Goal: Transaction & Acquisition: Book appointment/travel/reservation

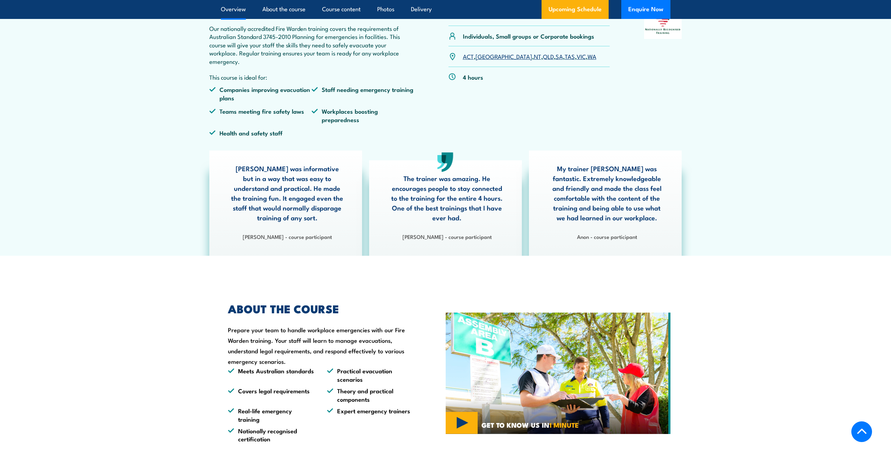
scroll to position [245, 0]
click at [576, 55] on link "VIC" at bounding box center [580, 56] width 9 height 8
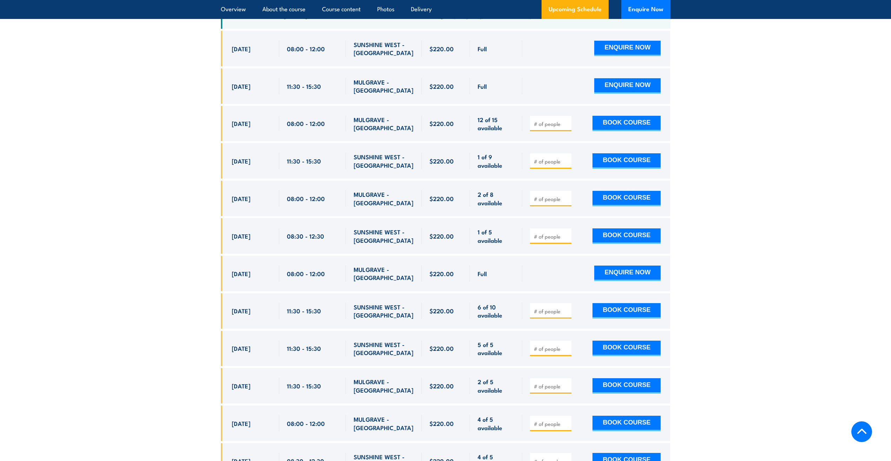
scroll to position [1411, 0]
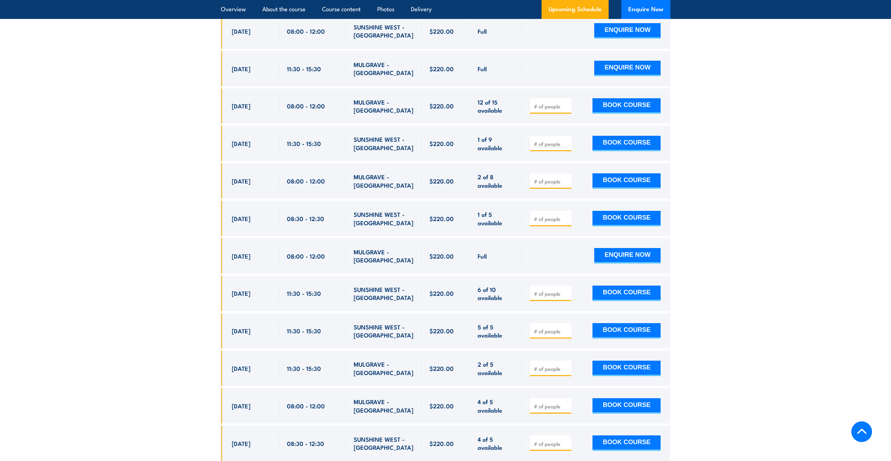
click at [546, 403] on input "number" at bounding box center [551, 406] width 35 height 7
click at [565, 402] on span at bounding box center [550, 406] width 37 height 8
click at [566, 403] on input "1" at bounding box center [551, 406] width 35 height 7
type input "2"
click at [566, 403] on input "2" at bounding box center [551, 406] width 35 height 7
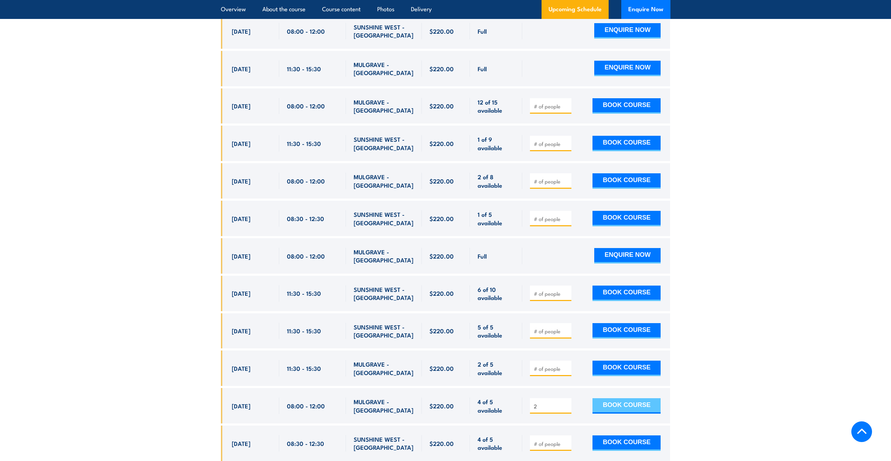
click at [608, 398] on button "BOOK COURSE" at bounding box center [626, 405] width 68 height 15
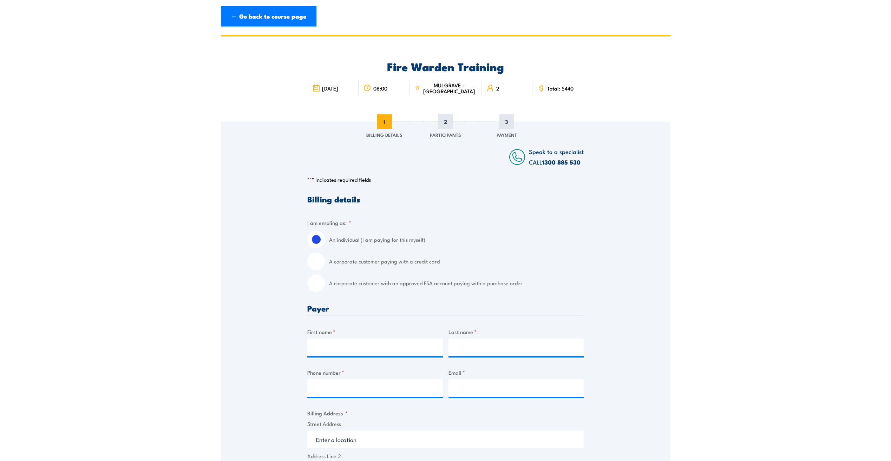
scroll to position [0, 0]
click at [320, 262] on input "A corporate customer paying with a credit card" at bounding box center [316, 261] width 18 height 18
radio input "true"
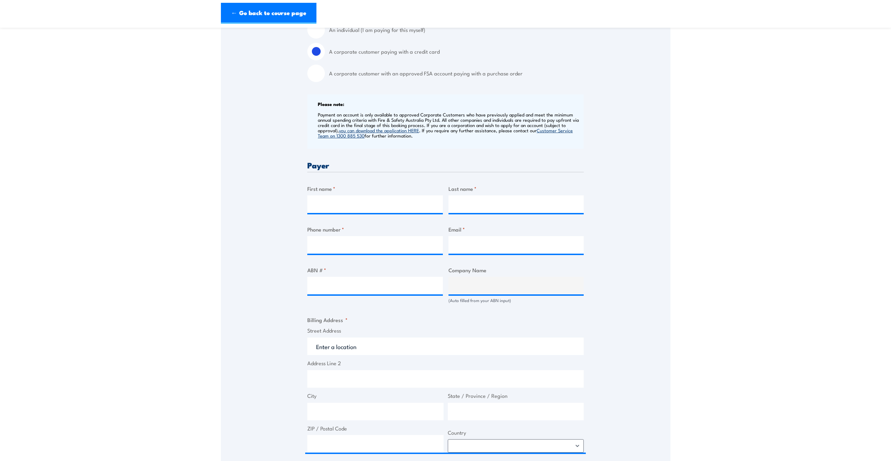
scroll to position [211, 0]
click at [324, 206] on input "First name *" at bounding box center [375, 204] width 136 height 18
type input "Zoe"
type input "Ackerman"
click at [337, 246] on input "0480326932" at bounding box center [375, 245] width 136 height 18
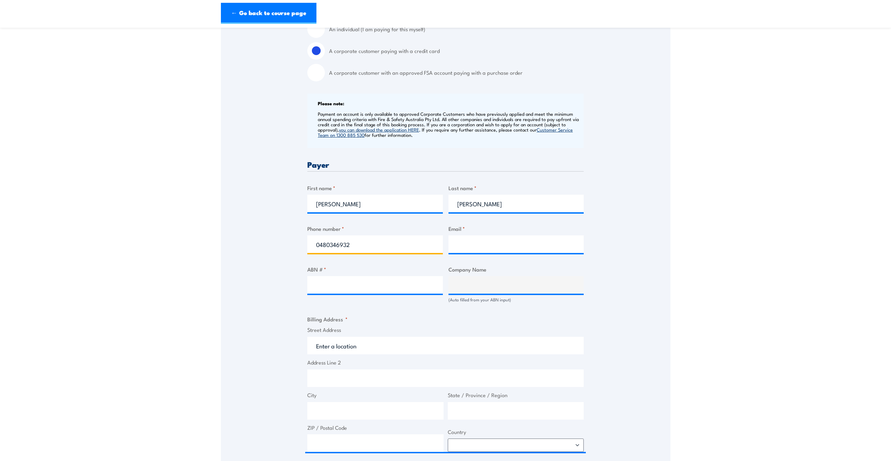
type input "0480346932"
click at [469, 246] on input "Email *" at bounding box center [516, 245] width 136 height 18
type input "zoe.ackerman@cipconstruct.com.au"
click at [398, 284] on input "ABN # *" at bounding box center [375, 285] width 136 height 18
paste input "30 643 593 533"
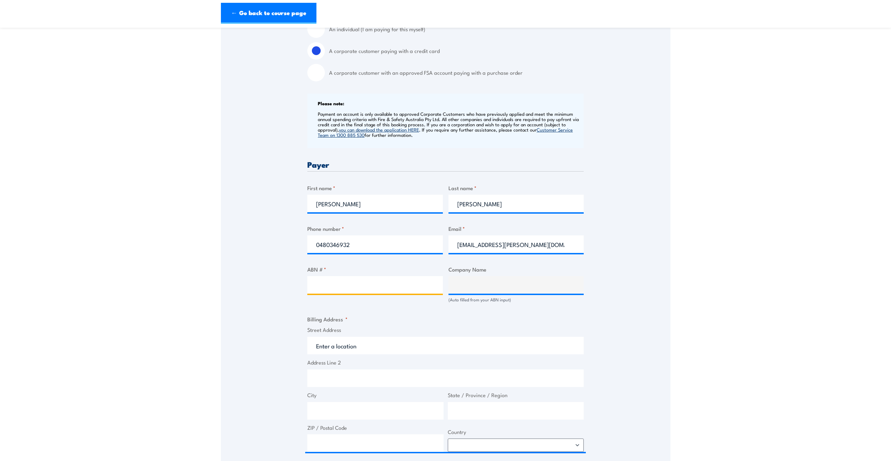
type input "30 643 593 533"
type input "CIP CONSOLIDATED PTY LTD"
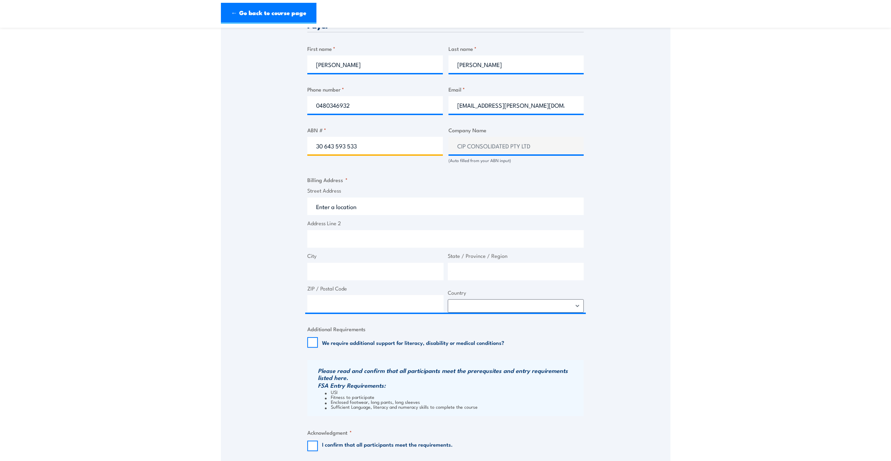
scroll to position [350, 0]
type input "30 643 593 533"
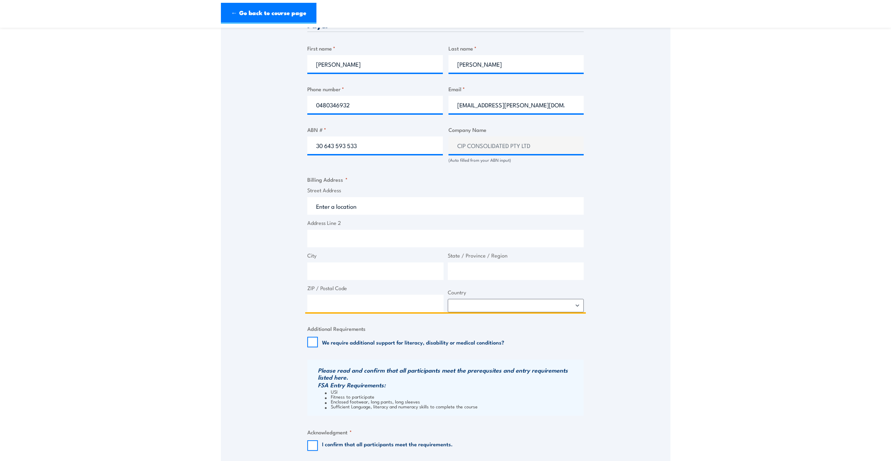
click at [344, 206] on input "Street Address" at bounding box center [445, 206] width 276 height 18
click at [353, 209] on input "Street Address" at bounding box center [445, 206] width 276 height 18
paste input "Brisbane Office , 1F, 33 Brandl Street, Eight Mile Plains, QLD 4113"
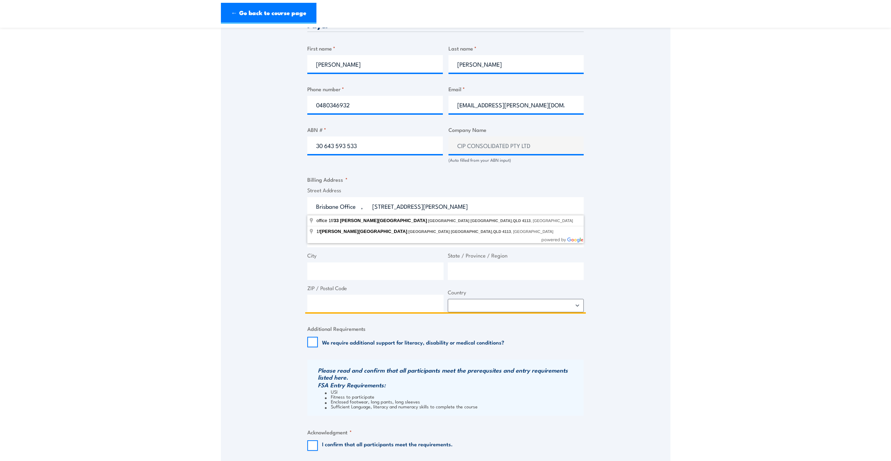
click at [374, 209] on input "Brisbane Office , 1F, 33 Brandl Street, Eight Mile Plains, QLD 4113" at bounding box center [445, 206] width 276 height 18
type input "1f Brandl Street, Eight Mile Plains Brisbane, QLD 4113, Australia"
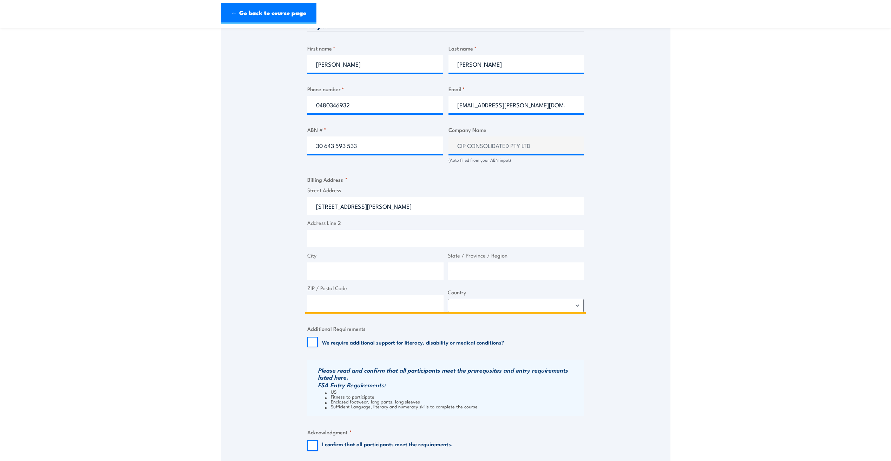
type input "1 Brandl St"
type input "Eight Mile Plains"
type input "Queensland"
type input "4113"
select select "Australia"
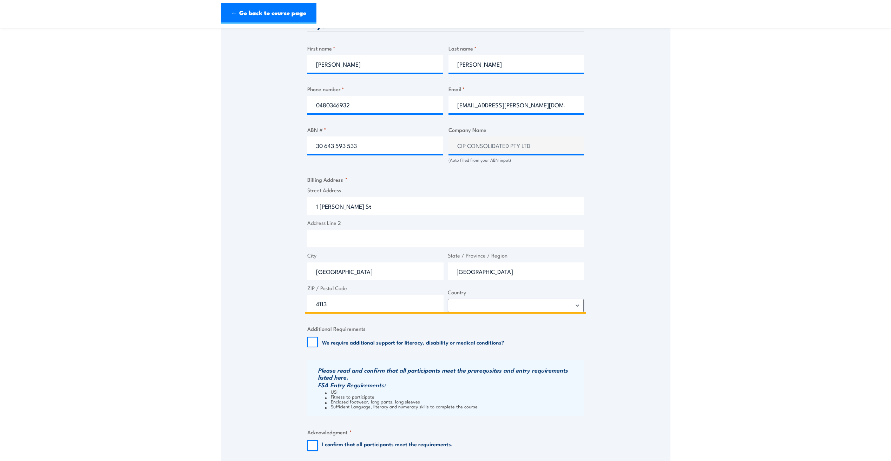
click at [315, 205] on input "1 Brandl St" at bounding box center [445, 206] width 276 height 18
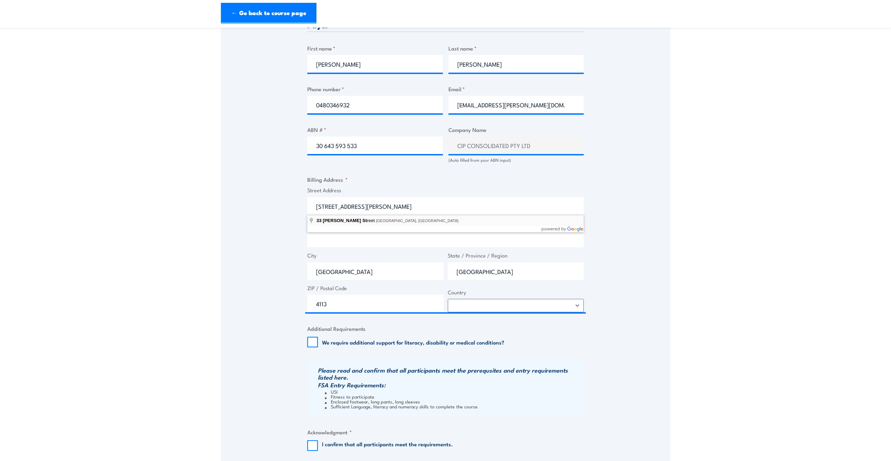
type input "33 Brandl Street, Eight Mile Plains QLD, Australia"
type input "33 Brandl St"
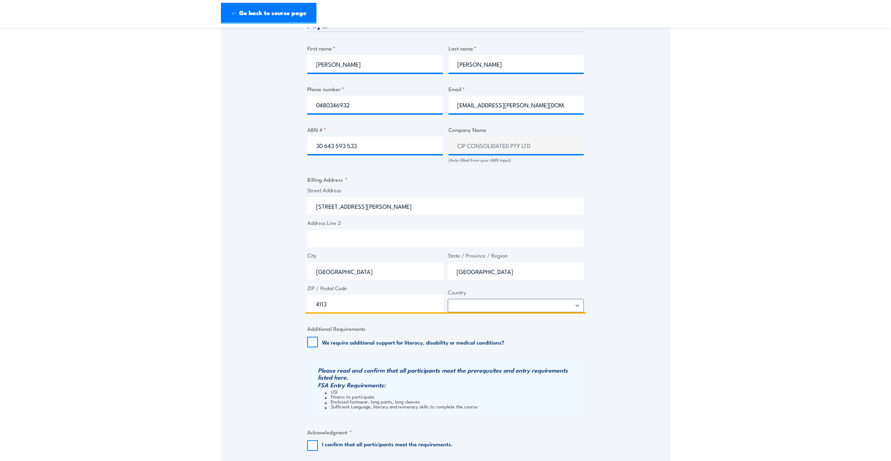
click at [330, 235] on input "Address Line 2" at bounding box center [445, 239] width 276 height 18
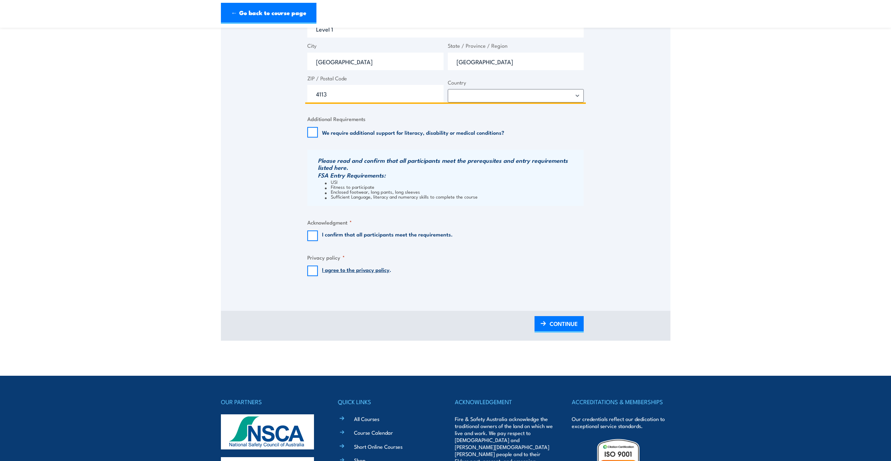
scroll to position [561, 0]
type input "Level 1"
click at [315, 237] on input "I confirm that all participants meet the requirements." at bounding box center [312, 235] width 11 height 11
checkbox input "true"
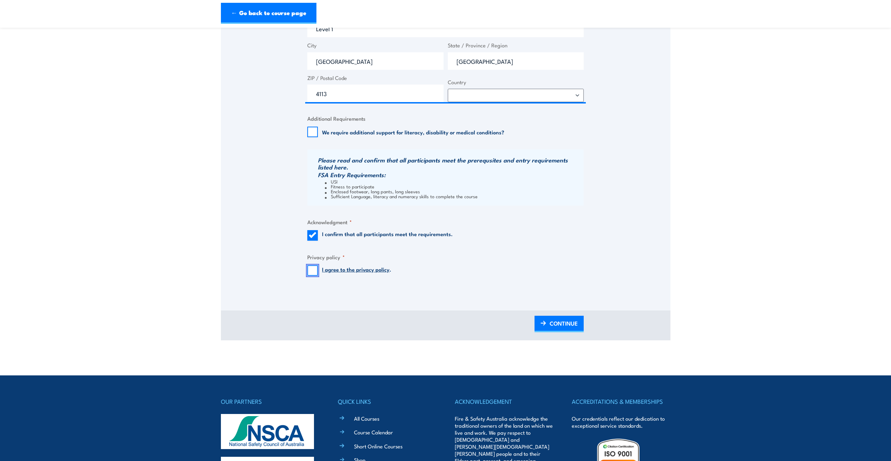
click at [310, 269] on input "I agree to the privacy policy ." at bounding box center [312, 270] width 11 height 11
checkbox input "true"
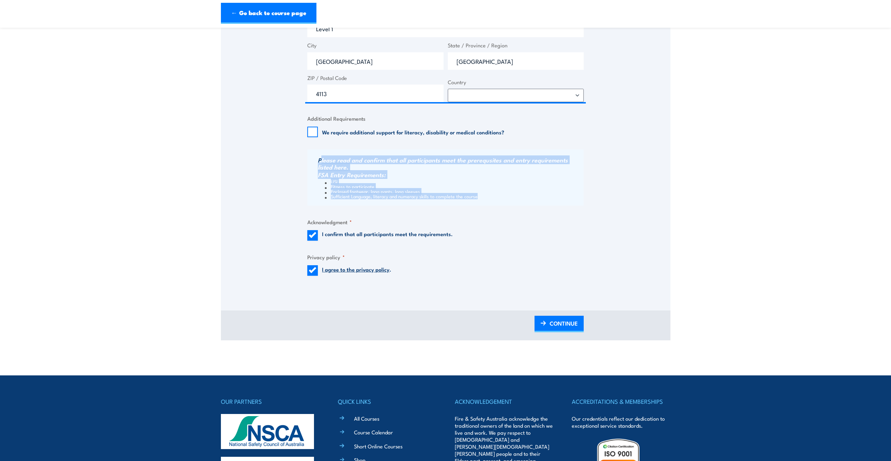
drag, startPoint x: 319, startPoint y: 160, endPoint x: 484, endPoint y: 196, distance: 168.2
click at [484, 196] on div "Please read and confirm that all participants meet the prerequsites and entry r…" at bounding box center [445, 178] width 276 height 56
copy div "lease read and confirm that all participants meet the prerequsites and entry re…"
click at [558, 327] on span "CONTINUE" at bounding box center [563, 323] width 28 height 19
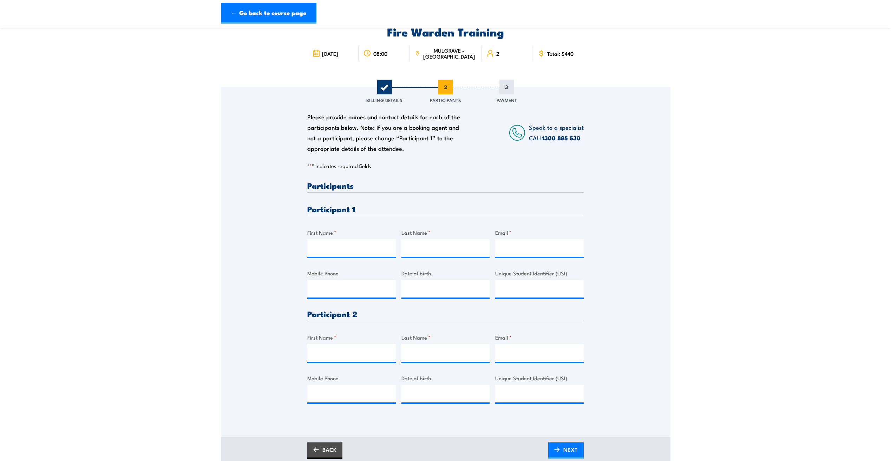
scroll to position [35, 0]
click at [329, 209] on h3 "Participant 1" at bounding box center [445, 209] width 276 height 8
click at [326, 244] on input "First Name *" at bounding box center [351, 248] width 88 height 18
click at [346, 247] on input "First Name *" at bounding box center [351, 248] width 88 height 18
type input "Trent"
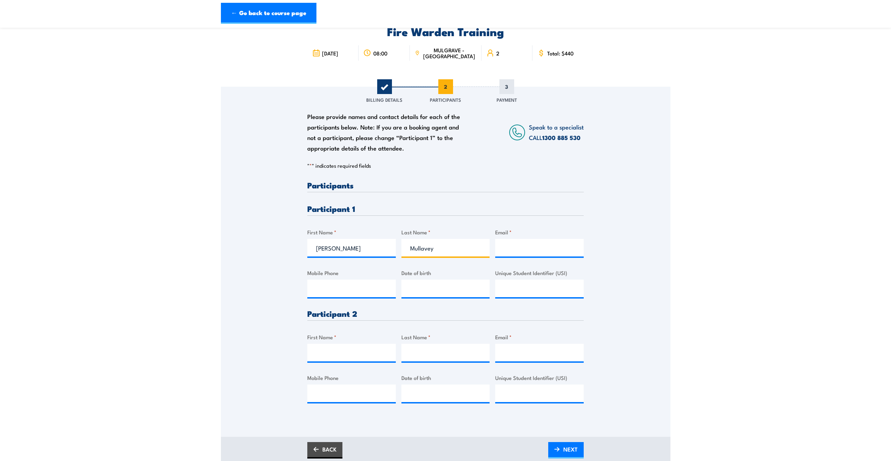
type input "Mullavey"
click at [508, 247] on input "trent.mullavey@cipconstruct.com.au" at bounding box center [539, 248] width 88 height 18
type input "trent.mullavey@cipconstruct.com.au"
click at [356, 289] on input "Mobile Phone" at bounding box center [351, 289] width 88 height 18
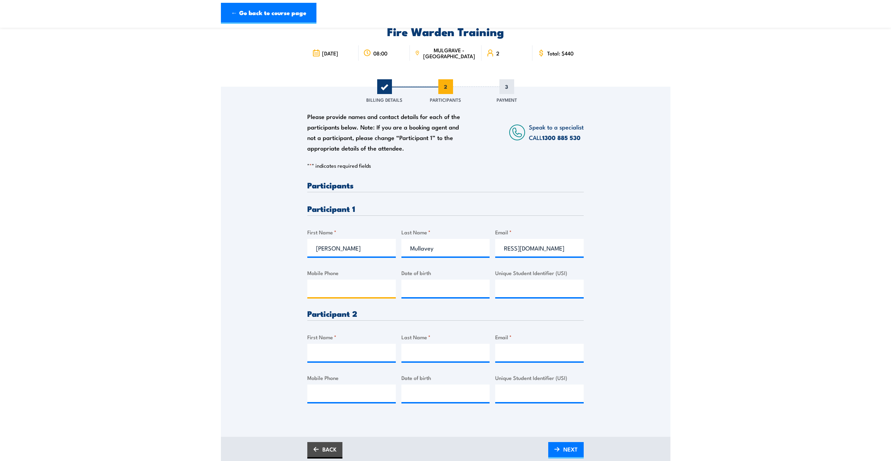
scroll to position [0, 0]
click at [363, 286] on input "Mobile Phone" at bounding box center [351, 289] width 88 height 18
paste input "411 541 442"
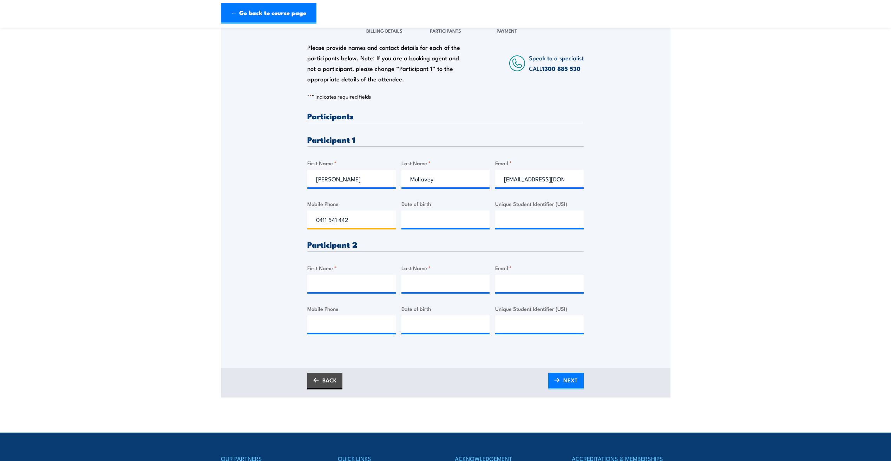
type input "0411 541 442"
click at [320, 282] on input "First Name *" at bounding box center [351, 284] width 88 height 18
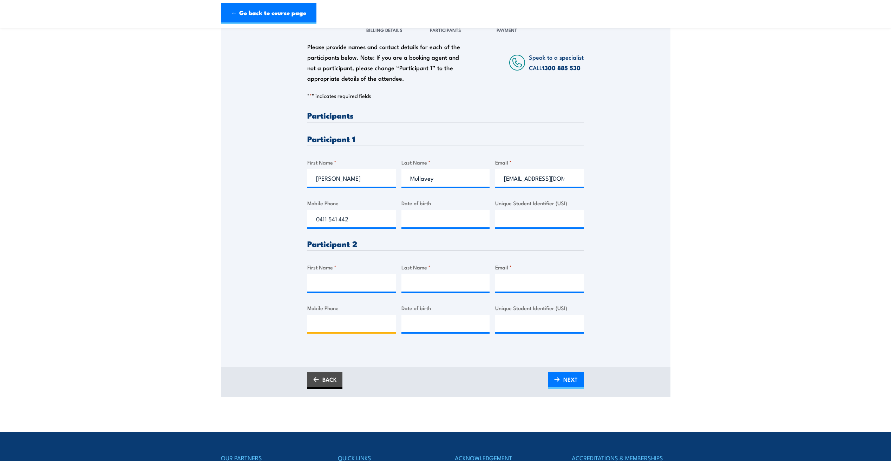
click at [331, 323] on input "Mobile Phone" at bounding box center [351, 324] width 88 height 18
paste input "418 367 401"
type input "0418 367 401"
click at [352, 275] on input "First Name *" at bounding box center [351, 283] width 88 height 18
paste input "Indigo Ellison"
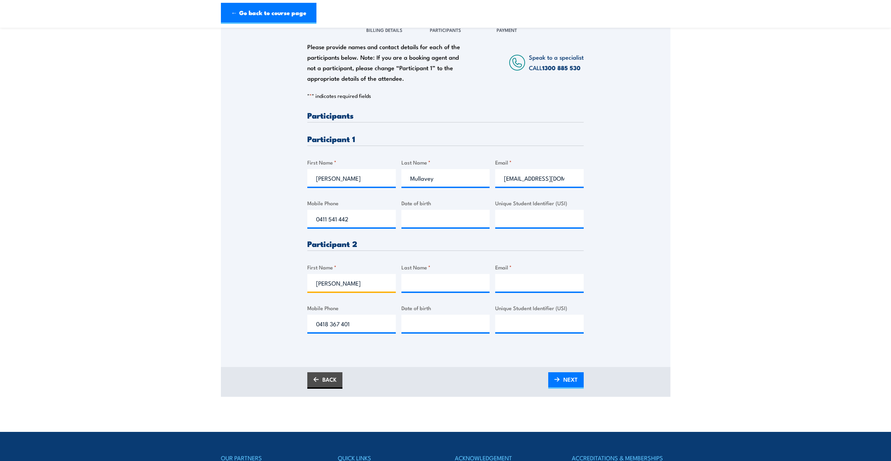
click at [343, 287] on input "Indigo Ellison" at bounding box center [351, 283] width 88 height 18
type input "Indigo"
click at [460, 282] on input "Last Name *" at bounding box center [445, 283] width 88 height 18
paste input "Ellison"
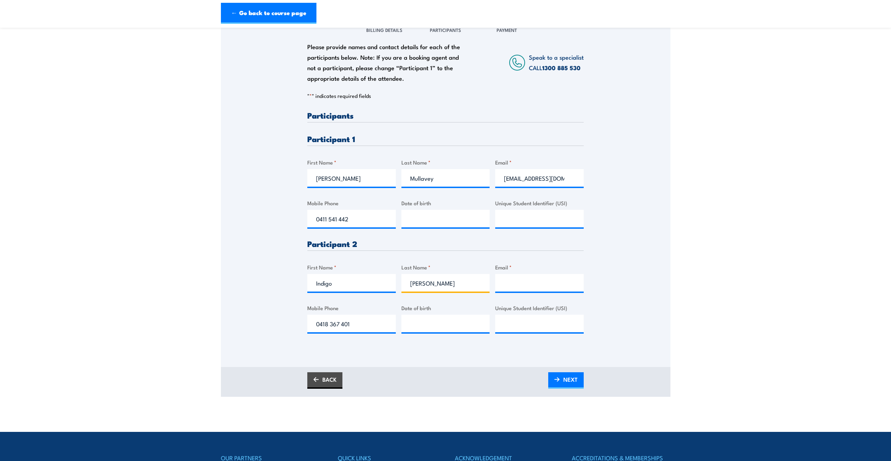
type input "Ellison"
click at [512, 285] on input "Email *" at bounding box center [539, 283] width 88 height 18
paste input "Indigo.Ellison@cipconstruct.com.au"
drag, startPoint x: 517, startPoint y: 282, endPoint x: 437, endPoint y: 285, distance: 79.4
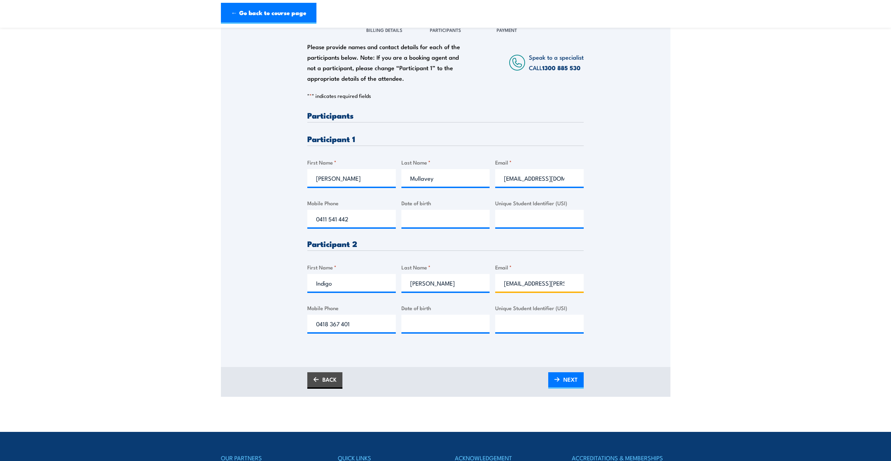
click at [437, 285] on div "Please provide names and contact details for each of the participants below. No…" at bounding box center [445, 227] width 276 height 233
type input "Indigo.Ellison@cipconstruct.com.au"
type input "__/__/____"
click at [431, 324] on input "__/__/____" at bounding box center [445, 324] width 88 height 18
click at [550, 324] on input "Unique Student Identifier (USI)" at bounding box center [539, 324] width 88 height 18
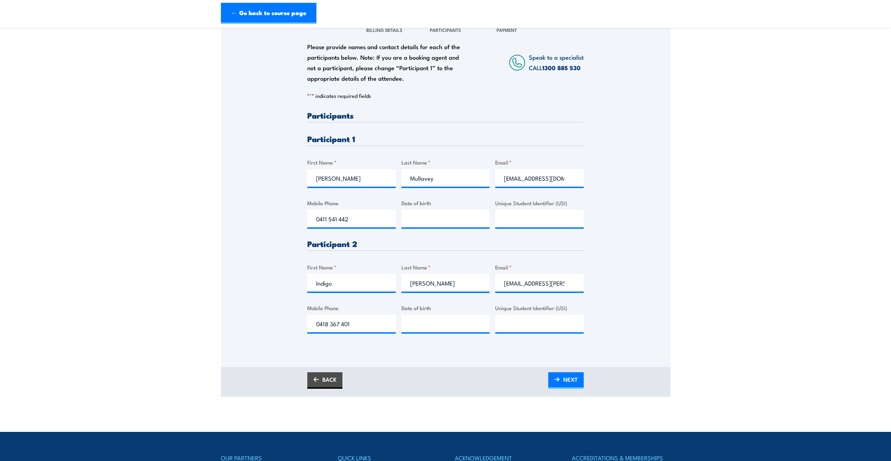
click at [463, 353] on div "Please provide names and contact details for each of the participants below. No…" at bounding box center [445, 192] width 449 height 350
click at [559, 378] on img at bounding box center [557, 379] width 6 height 5
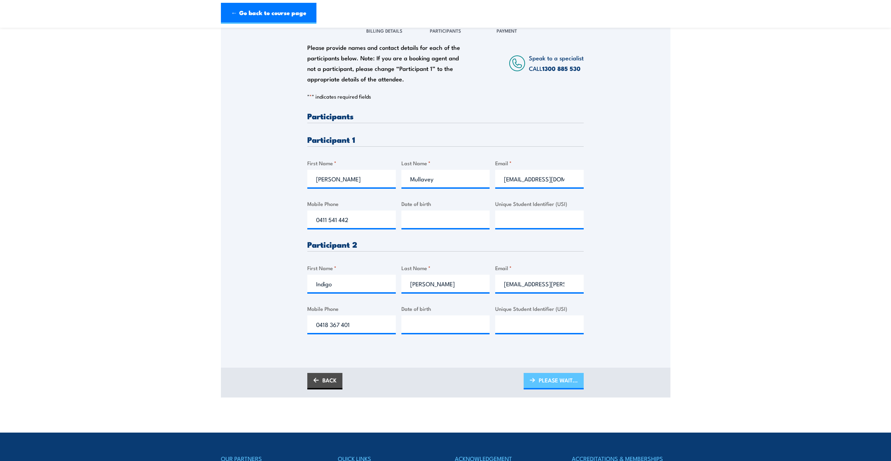
scroll to position [105, 0]
click at [566, 380] on span "PLEASE WAIT..." at bounding box center [558, 380] width 39 height 19
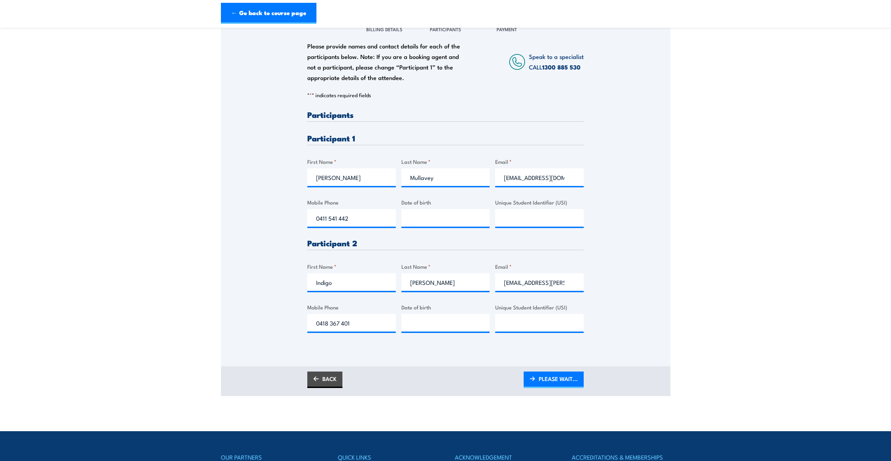
scroll to position [105, 0]
type input "__/__/____"
click at [431, 216] on input "__/__/____" at bounding box center [445, 219] width 88 height 18
type input "__/__/____"
click at [428, 320] on input "__/__/____" at bounding box center [445, 324] width 88 height 18
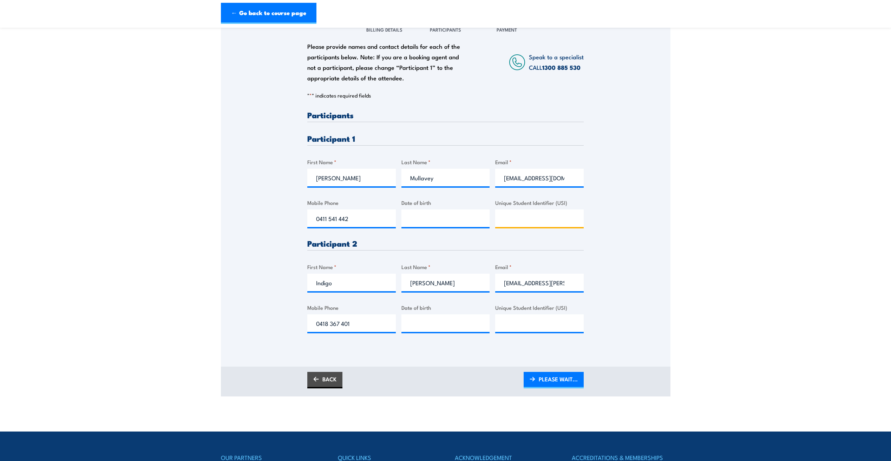
click at [523, 214] on input "Unique Student Identifier (USI)" at bounding box center [539, 219] width 88 height 18
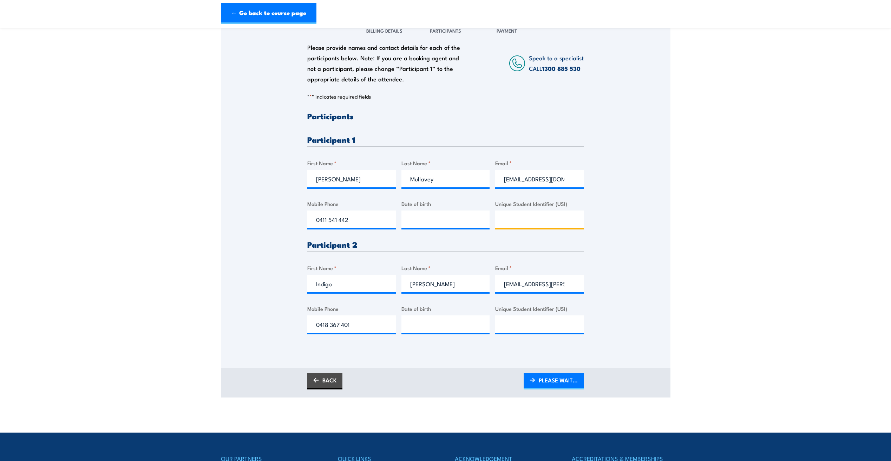
scroll to position [105, 0]
click at [527, 218] on input "Unique Student Identifier (USI)" at bounding box center [539, 219] width 88 height 18
paste input "YVBZ2EA9R7"
type input "YVBZ2EA9R7"
click at [436, 223] on input "__/__/____" at bounding box center [445, 219] width 88 height 18
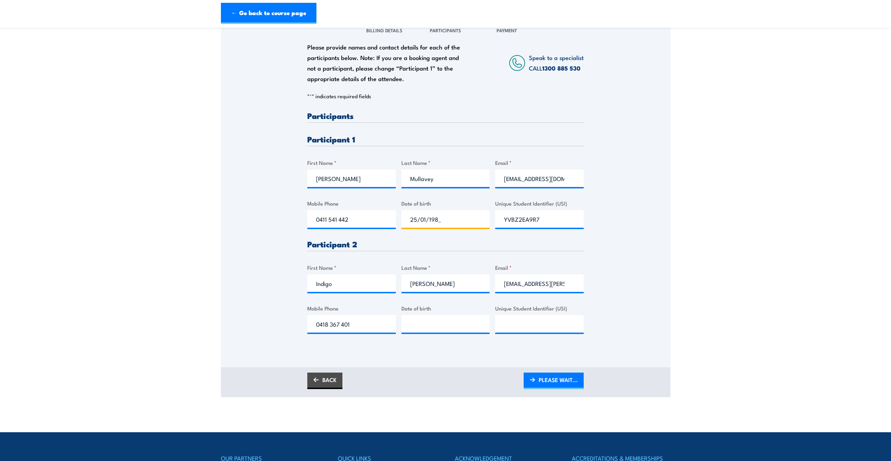
type input "[DATE]"
type input "__/__/____"
click at [421, 328] on input "__/__/____" at bounding box center [445, 324] width 88 height 18
type input "__/__/____"
drag, startPoint x: 519, startPoint y: 325, endPoint x: 493, endPoint y: 328, distance: 26.8
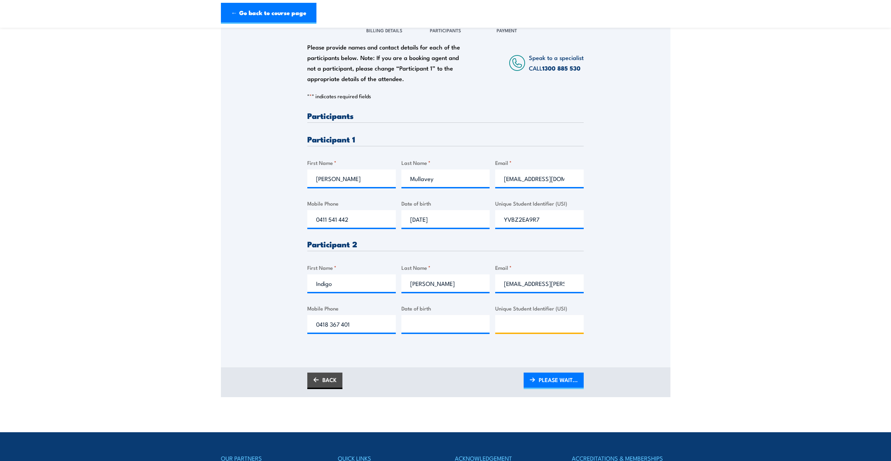
click at [519, 325] on input "Unique Student Identifier (USI)" at bounding box center [539, 324] width 88 height 18
paste input "2TPPBUJMSQ"
type input "2TPPBUJMSQ"
click at [417, 329] on input "__/__/____" at bounding box center [445, 324] width 88 height 18
type input "[DATE]"
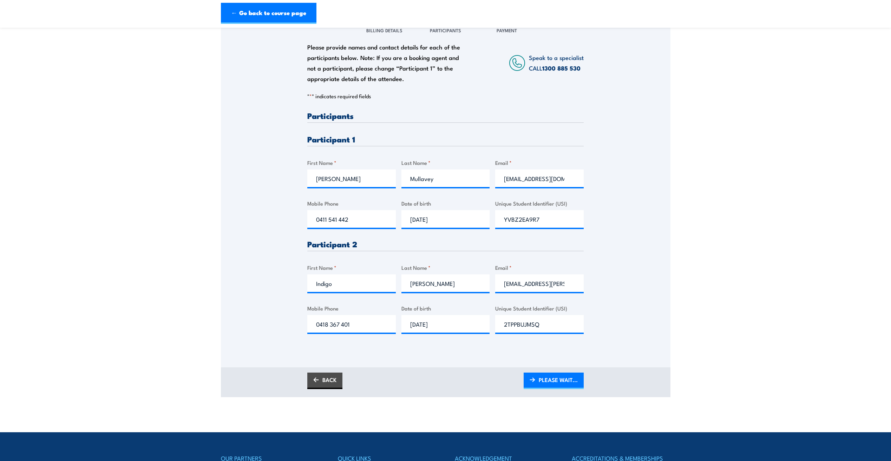
drag, startPoint x: 447, startPoint y: 361, endPoint x: 453, endPoint y: 360, distance: 5.3
click at [448, 361] on div "Please provide names and contact details for each of the participants below. No…" at bounding box center [445, 192] width 449 height 350
click at [559, 382] on span "PLEASE WAIT..." at bounding box center [558, 380] width 39 height 19
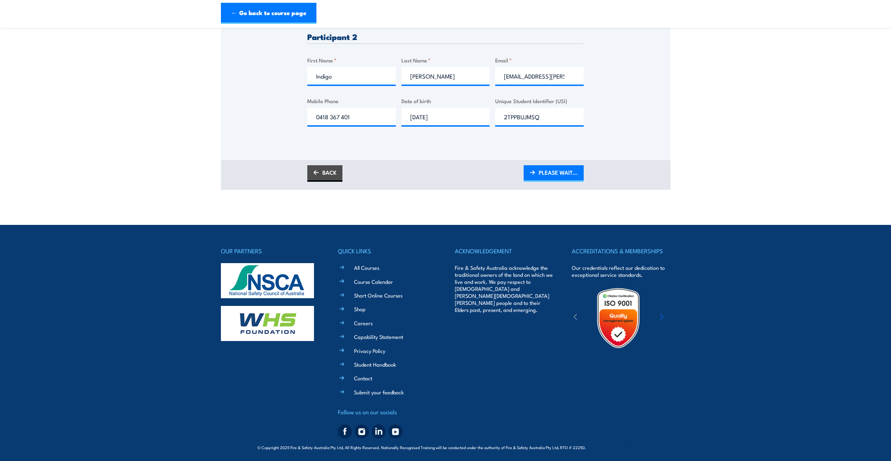
scroll to position [314, 0]
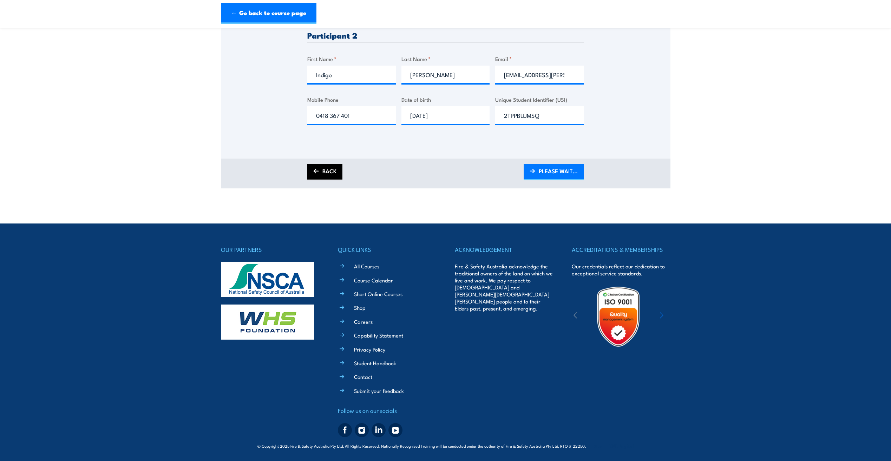
click at [323, 169] on link "BACK" at bounding box center [324, 172] width 35 height 17
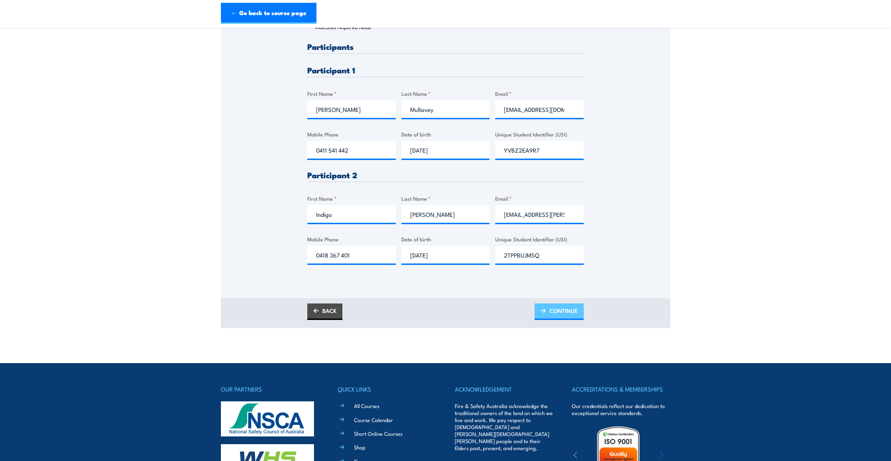
scroll to position [173, 0]
click at [551, 308] on span "CONTINUE" at bounding box center [563, 311] width 28 height 19
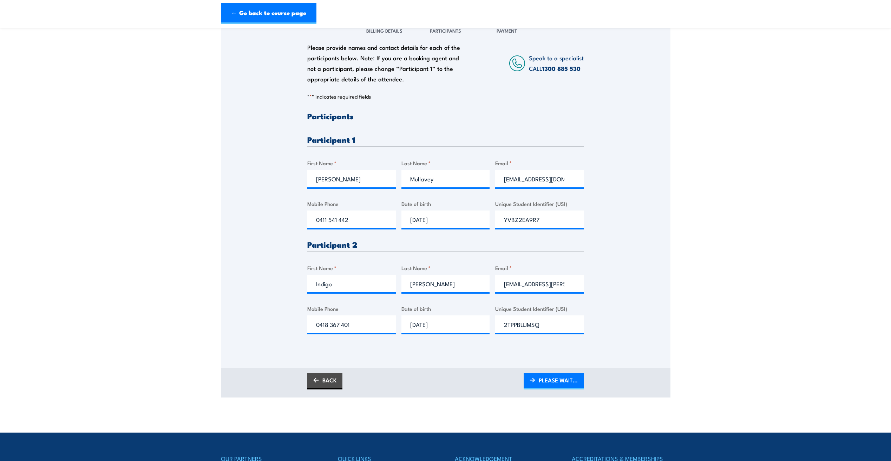
scroll to position [105, 0]
click at [450, 376] on div "BACK PLEASE WAIT..." at bounding box center [445, 381] width 276 height 17
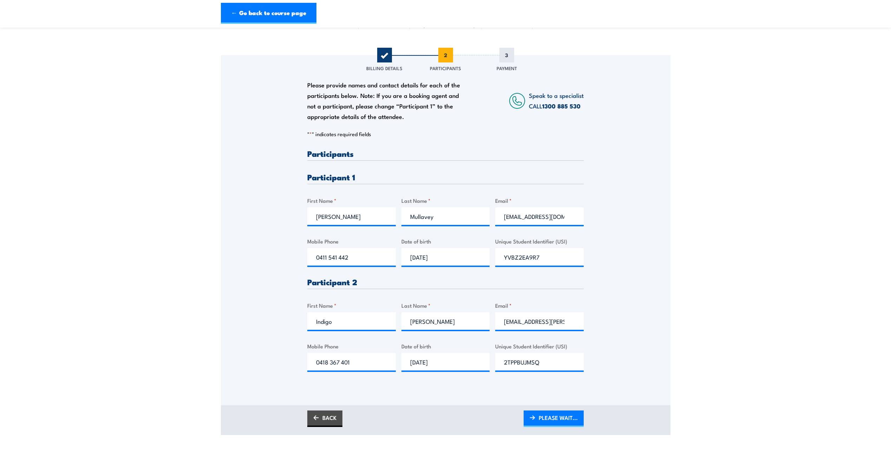
scroll to position [66, 0]
click at [318, 217] on input "[PERSON_NAME]" at bounding box center [351, 217] width 88 height 18
drag, startPoint x: 503, startPoint y: 218, endPoint x: 602, endPoint y: 217, distance: 99.0
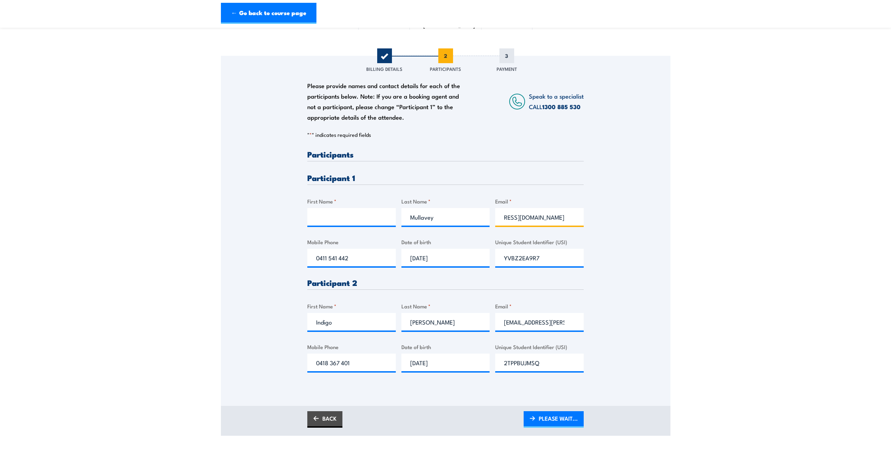
click at [602, 217] on div "Please provide names and contact details for each of the participants below. No…" at bounding box center [445, 221] width 449 height 331
click at [314, 260] on input "0411 541 442" at bounding box center [351, 258] width 88 height 18
drag, startPoint x: 314, startPoint y: 259, endPoint x: 356, endPoint y: 257, distance: 42.9
click at [356, 257] on input "0411 541 442" at bounding box center [351, 258] width 88 height 18
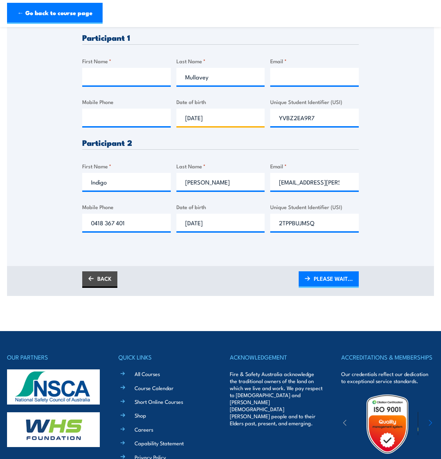
scroll to position [206, 0]
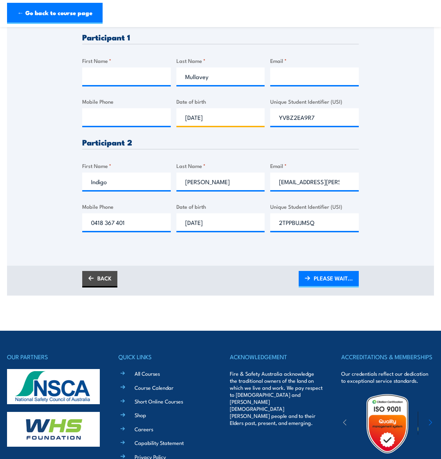
drag, startPoint x: 213, startPoint y: 119, endPoint x: 151, endPoint y: 121, distance: 61.8
click at [151, 121] on div "Please provide names and contact details for each of the participants below. No…" at bounding box center [220, 125] width 276 height 233
drag, startPoint x: 226, startPoint y: 117, endPoint x: 166, endPoint y: 118, distance: 60.1
click at [166, 118] on div "Please provide names and contact details for each of the participants below. No…" at bounding box center [220, 125] width 276 height 233
type input "__/__/____"
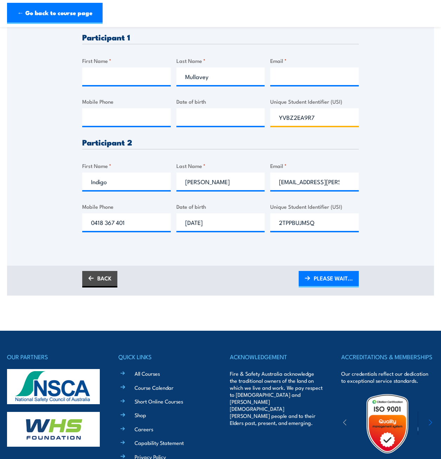
drag, startPoint x: 323, startPoint y: 114, endPoint x: 249, endPoint y: 118, distance: 74.2
click at [249, 118] on div "Please provide names and contact details for each of the participants below. No…" at bounding box center [220, 125] width 276 height 233
drag, startPoint x: 116, startPoint y: 182, endPoint x: 72, endPoint y: 182, distance: 43.9
click at [72, 182] on div "Please provide names and contact details for each of the participants below. No…" at bounding box center [220, 80] width 427 height 331
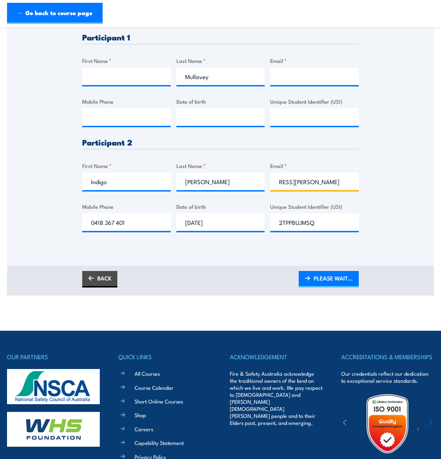
drag, startPoint x: 276, startPoint y: 182, endPoint x: 349, endPoint y: 180, distance: 73.4
click at [349, 180] on input "Indigo.Ellison@cipconstruct.com.au" at bounding box center [314, 181] width 88 height 18
drag, startPoint x: 90, startPoint y: 223, endPoint x: 153, endPoint y: 222, distance: 62.9
click at [153, 222] on input "0418 367 401" at bounding box center [126, 222] width 88 height 18
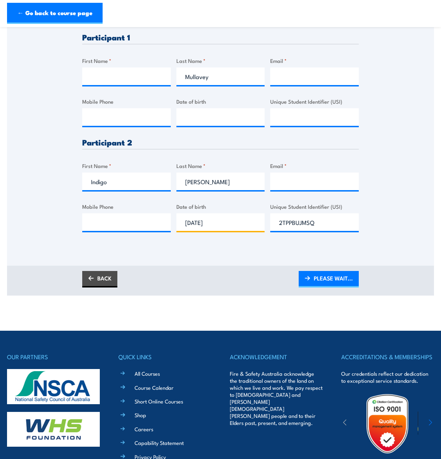
drag, startPoint x: 185, startPoint y: 223, endPoint x: 231, endPoint y: 223, distance: 46.3
click at [231, 223] on input "[DATE]" at bounding box center [220, 222] width 88 height 18
type input "__/__/____"
click at [285, 224] on input "2TPPBUJMSQ" at bounding box center [314, 222] width 88 height 18
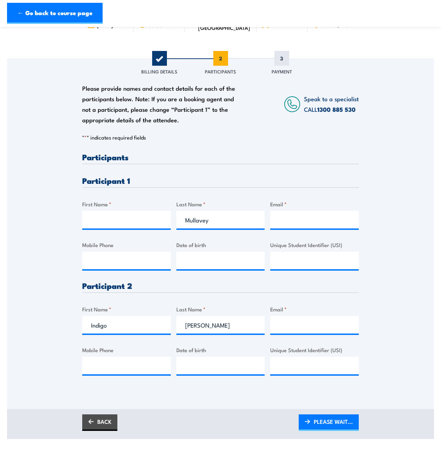
scroll to position [70, 0]
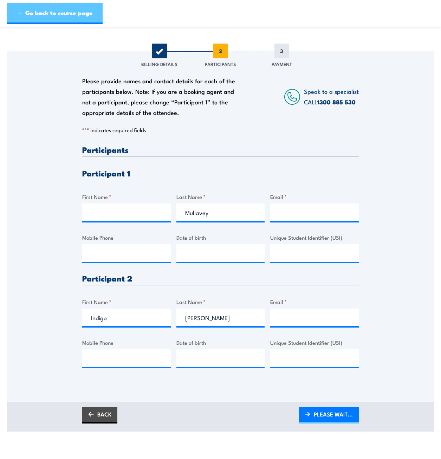
click at [73, 9] on link "← Go back to course page" at bounding box center [54, 13] width 95 height 21
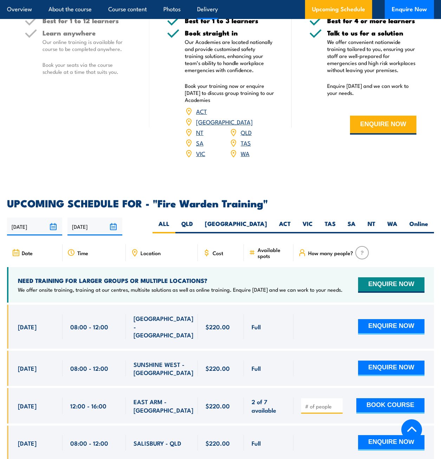
scroll to position [1112, 0]
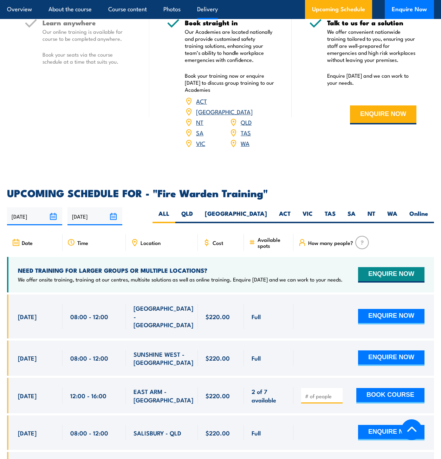
click at [154, 239] on span "Location" at bounding box center [150, 242] width 20 height 6
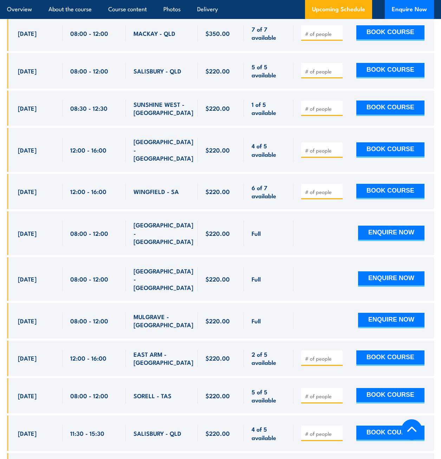
scroll to position [2060, 0]
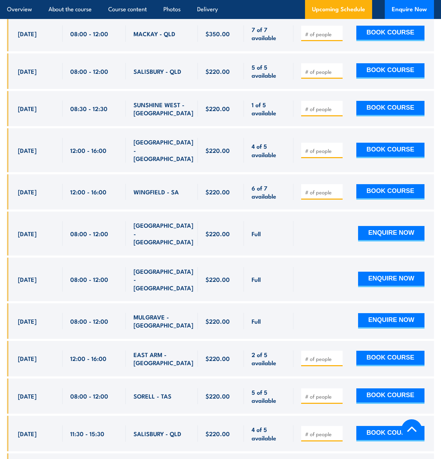
click at [159, 303] on div "MULGRAVE - [GEOGRAPHIC_DATA]" at bounding box center [162, 320] width 72 height 35
click at [28, 317] on span "[DATE]" at bounding box center [27, 321] width 19 height 8
drag, startPoint x: 18, startPoint y: 247, endPoint x: 242, endPoint y: 247, distance: 224.0
click at [242, 303] on div "[DATE] 08:00 - 08:00" at bounding box center [220, 320] width 427 height 35
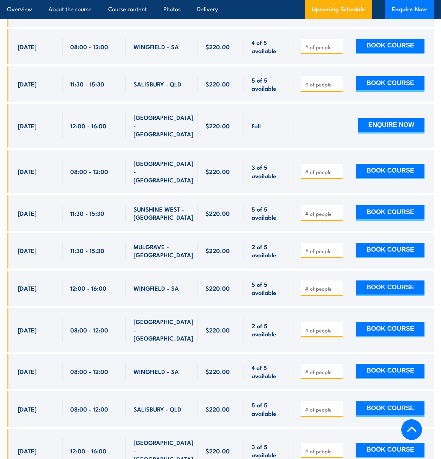
scroll to position [2726, 0]
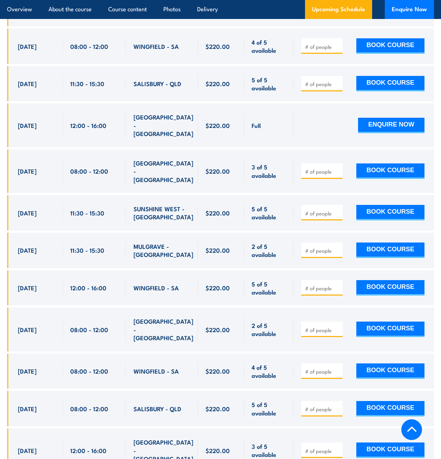
drag, startPoint x: 18, startPoint y: 366, endPoint x: 183, endPoint y: 366, distance: 164.7
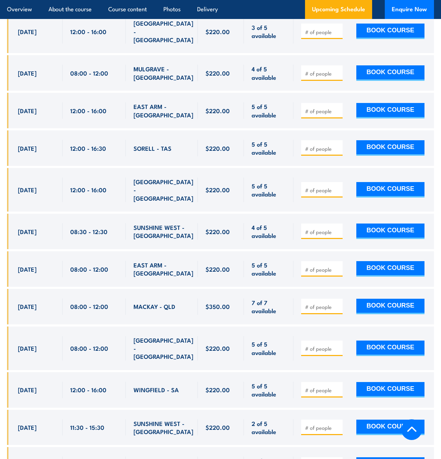
scroll to position [3145, 0]
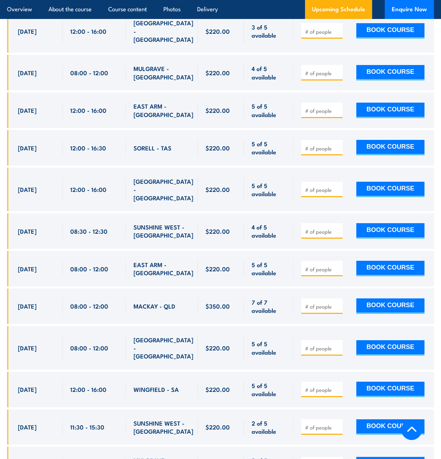
click at [29, 456] on div "[DATE]" at bounding box center [36, 464] width 37 height 17
drag, startPoint x: 19, startPoint y: 323, endPoint x: 234, endPoint y: 319, distance: 215.6
click at [234, 446] on div "[DATE] 11:30 - 11:30" at bounding box center [220, 463] width 427 height 35
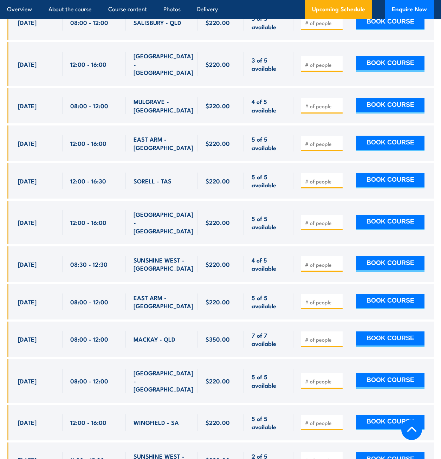
scroll to position [3111, 0]
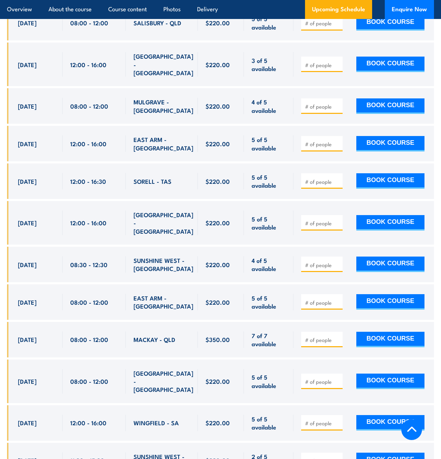
drag, startPoint x: 18, startPoint y: 358, endPoint x: 183, endPoint y: 355, distance: 165.7
copy div "18 Nov, 2025 11:30 - 15:30 MULGRAVE - VIC"
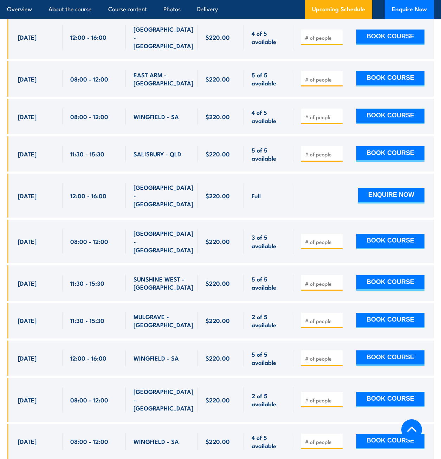
scroll to position [2655, 0]
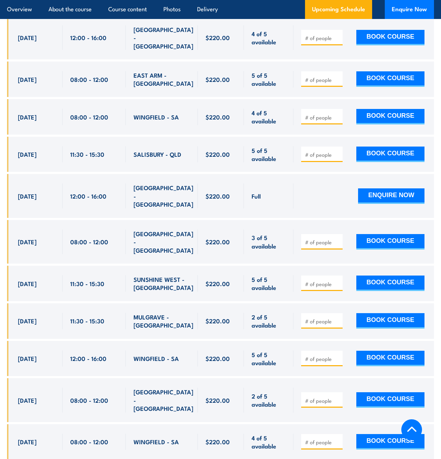
click at [20, 316] on span "30 Oct, 2025" at bounding box center [27, 320] width 19 height 8
drag, startPoint x: 25, startPoint y: 212, endPoint x: 185, endPoint y: 213, distance: 160.8
click at [185, 303] on div "30 Oct, 2025, 11:30 - 11:30" at bounding box center [220, 320] width 427 height 35
copy div "30 Oct, 2025 11:30 - 15:30 MULGRAVE - VIC"
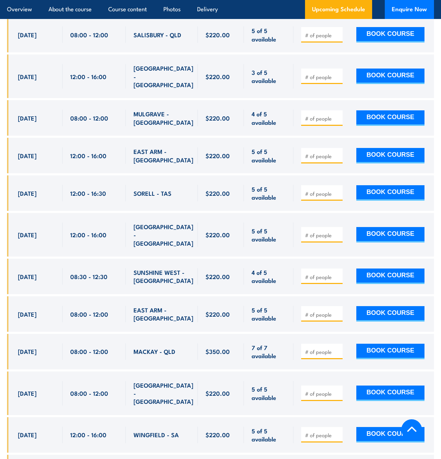
scroll to position [3147, 0]
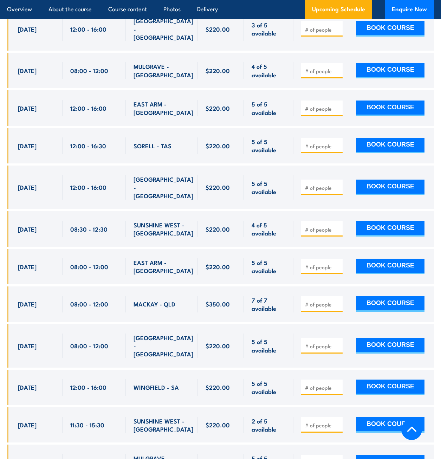
drag, startPoint x: 18, startPoint y: 323, endPoint x: 183, endPoint y: 316, distance: 164.4
click at [183, 444] on div "[DATE] 11:30 - 11:30" at bounding box center [220, 461] width 427 height 35
copy div "18 Nov, 2025 11:30 - 15:30 MULGRAVE - VIC"
click at [315, 458] on input "number" at bounding box center [322, 462] width 35 height 7
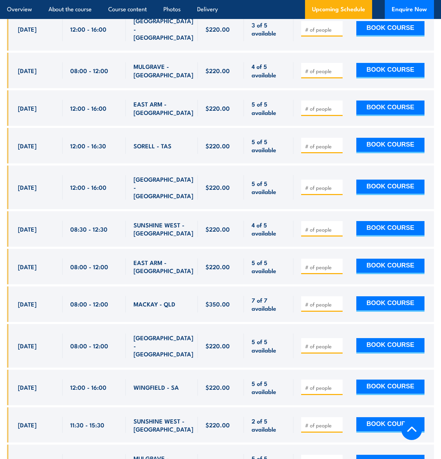
click at [337, 458] on input "1" at bounding box center [322, 462] width 35 height 7
type input "2"
click at [337, 458] on input "2" at bounding box center [322, 462] width 35 height 7
click at [378, 454] on button "BOOK COURSE" at bounding box center [390, 461] width 68 height 15
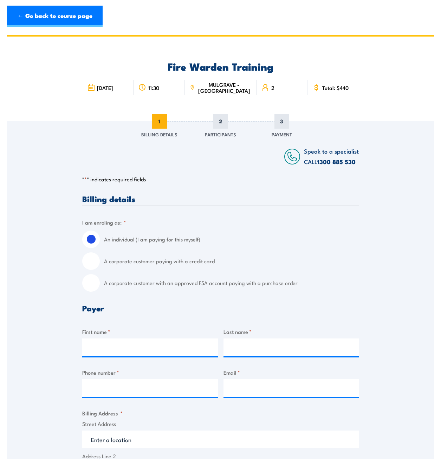
click at [94, 259] on input "A corporate customer paying with a credit card" at bounding box center [91, 261] width 18 height 18
radio input "true"
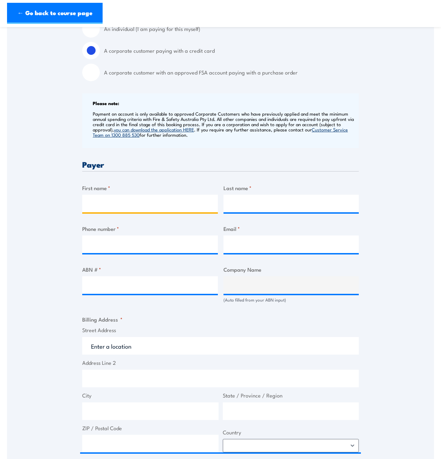
scroll to position [211, 0]
click at [98, 203] on input "First name *" at bounding box center [150, 203] width 136 height 18
type input "[PERSON_NAME]"
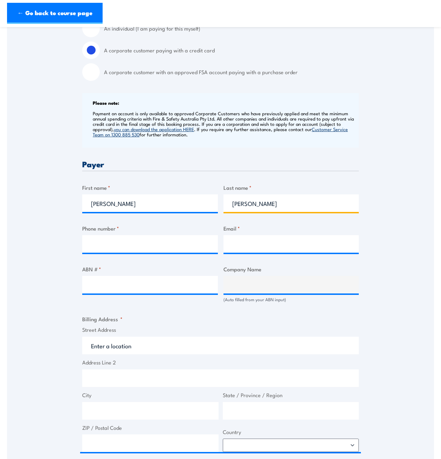
type input "Ackerman"
type input "0480346932"
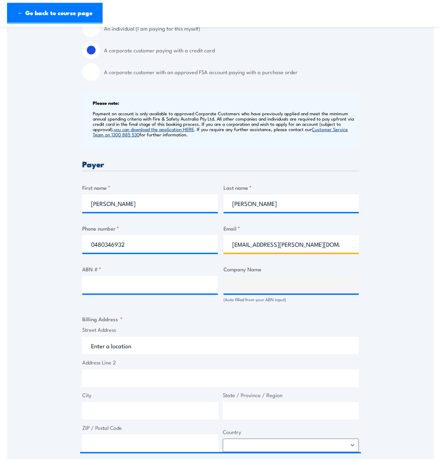
type input "zoe.ackerman@cipconstruct.com.au"
click at [191, 283] on input "ABN # *" at bounding box center [150, 285] width 136 height 18
paste input "97 0573 522 35"
type input "97 0573 522 35"
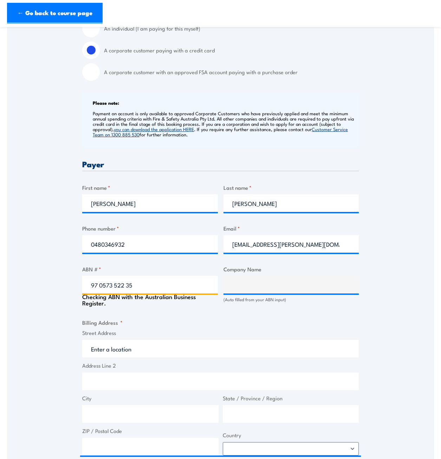
type input "C.I.P. CONSTRUCTIONS PTY LTD"
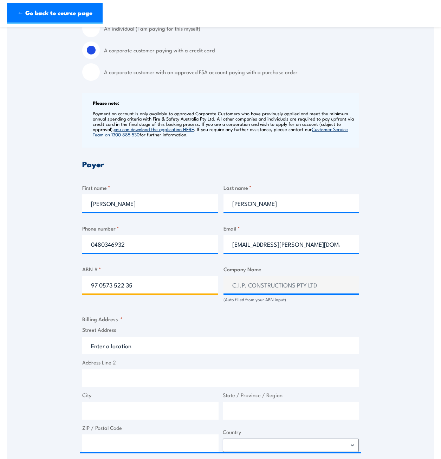
type input "97 0573 522 35"
click at [167, 342] on input "Street Address" at bounding box center [220, 345] width 276 height 18
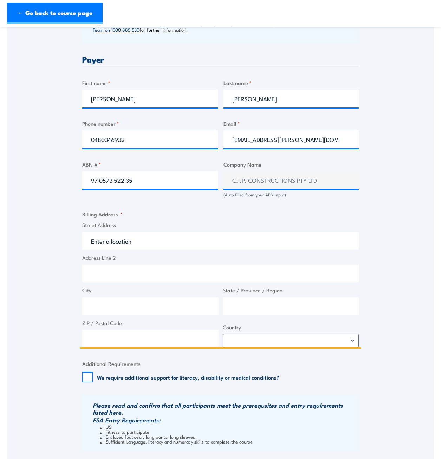
scroll to position [316, 0]
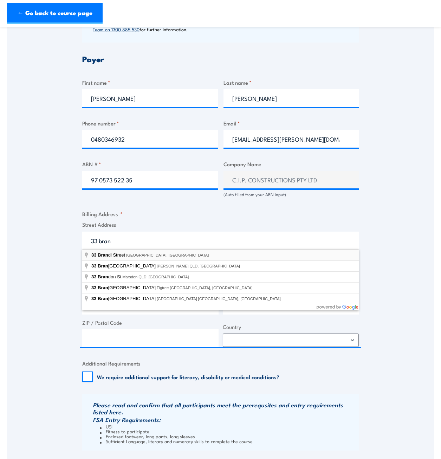
type input "[STREET_ADDRESS][PERSON_NAME]"
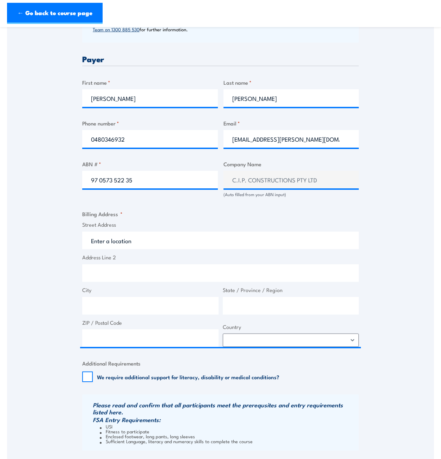
type input "[STREET_ADDRESS][PERSON_NAME]"
type input "[GEOGRAPHIC_DATA]"
type input "4113"
select select "[GEOGRAPHIC_DATA]"
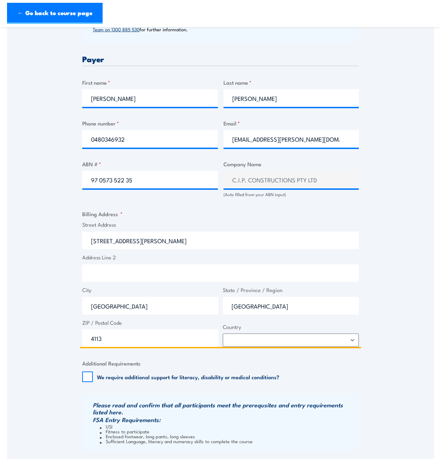
click at [118, 267] on input "Address Line 2" at bounding box center [220, 273] width 276 height 18
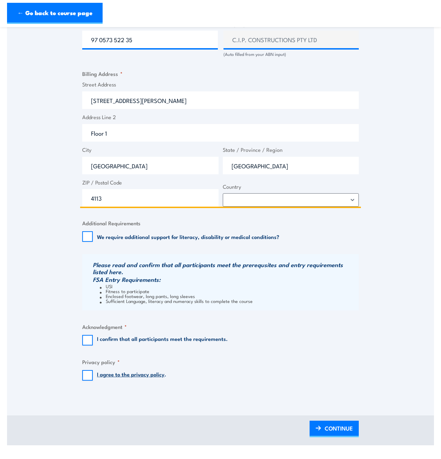
scroll to position [456, 0]
type input "Floor 1"
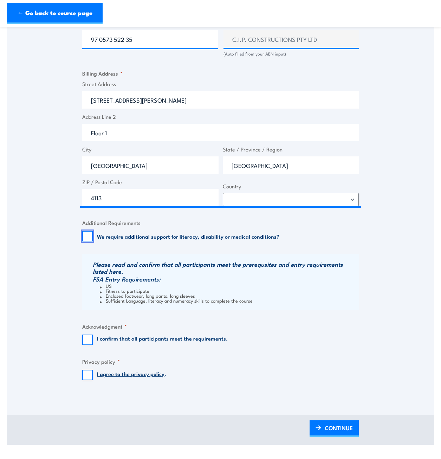
click at [90, 238] on input "We require additional support for literacy, disability or medical conditions?" at bounding box center [87, 236] width 11 height 11
checkbox input "true"
click at [89, 339] on input "I confirm that all participants meet the requirements." at bounding box center [87, 339] width 11 height 11
checkbox input "true"
click at [90, 374] on input "I agree to the privacy policy ." at bounding box center [87, 374] width 11 height 11
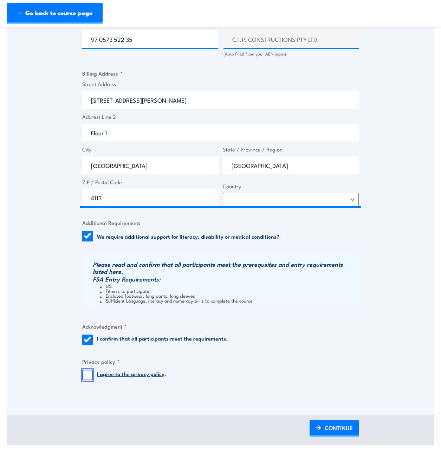
checkbox input "true"
click at [88, 234] on input "We require additional support for literacy, disability or medical conditions?" at bounding box center [87, 236] width 11 height 11
checkbox input "false"
click at [323, 427] on link "CONTINUE" at bounding box center [333, 428] width 49 height 17
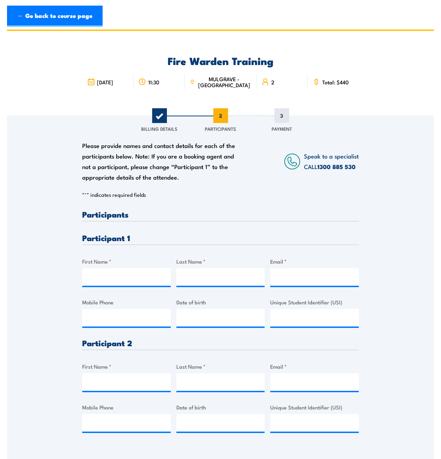
scroll to position [0, 0]
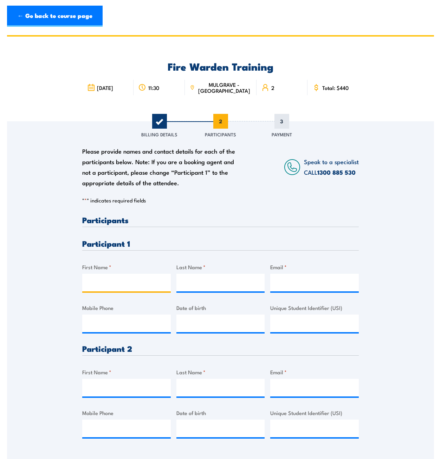
click at [108, 282] on input "First Name *" at bounding box center [126, 282] width 88 height 18
click at [119, 282] on input "First Name *" at bounding box center [126, 282] width 88 height 18
type input "[PERSON_NAME]"
type input "Mullavey"
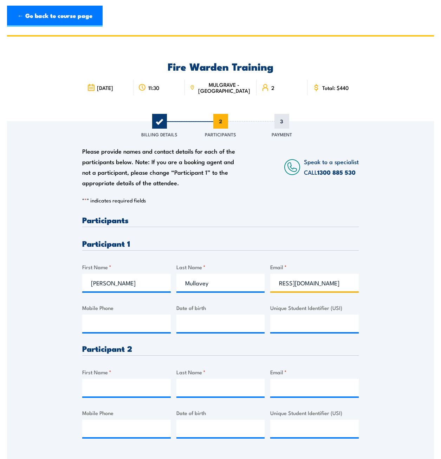
drag, startPoint x: 284, startPoint y: 283, endPoint x: 344, endPoint y: 285, distance: 60.1
click at [344, 285] on input "[EMAIL_ADDRESS][DOMAIN_NAME]" at bounding box center [314, 282] width 88 height 18
type input "[EMAIL_ADDRESS][DOMAIN_NAME]"
click at [50, 20] on link "← Go back to course page" at bounding box center [54, 16] width 95 height 21
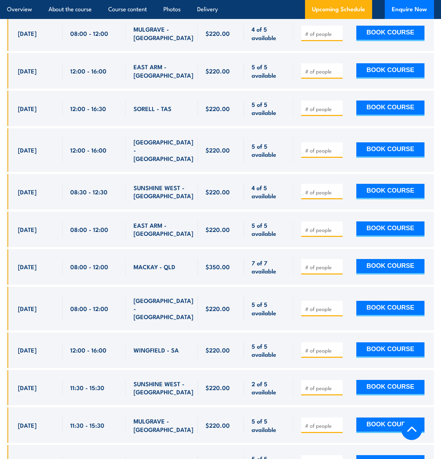
scroll to position [3184, 0]
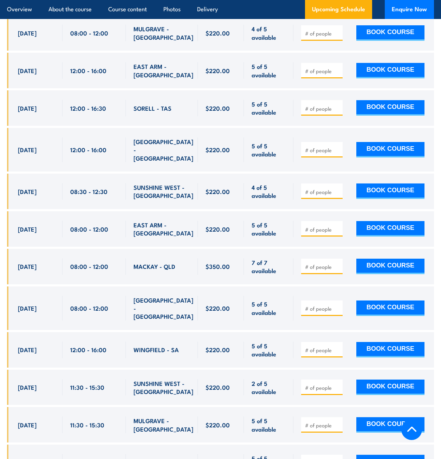
click at [327, 421] on input "number" at bounding box center [322, 424] width 35 height 7
click at [337, 421] on input "1" at bounding box center [322, 424] width 35 height 7
type input "2"
click at [337, 421] on input "2" at bounding box center [322, 424] width 35 height 7
click at [372, 417] on button "BOOK COURSE" at bounding box center [390, 424] width 68 height 15
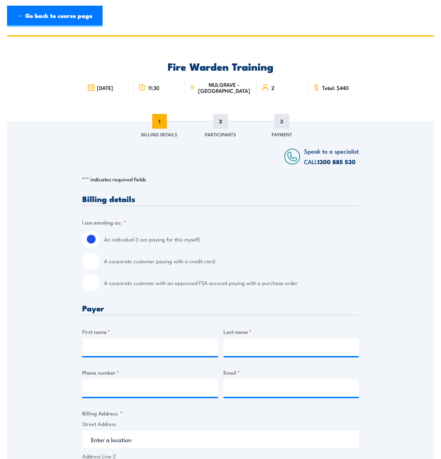
click at [92, 264] on input "A corporate customer paying with a credit card" at bounding box center [91, 261] width 18 height 18
radio input "true"
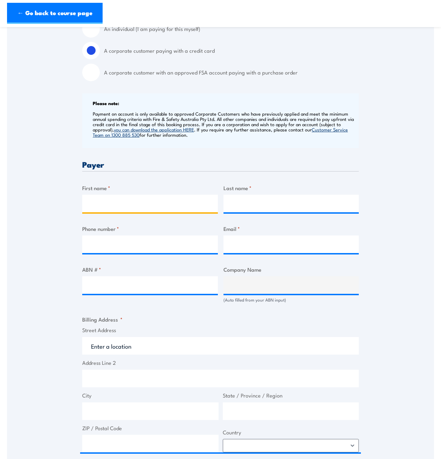
click at [96, 196] on input "First name *" at bounding box center [150, 203] width 136 height 18
type input "[PERSON_NAME]"
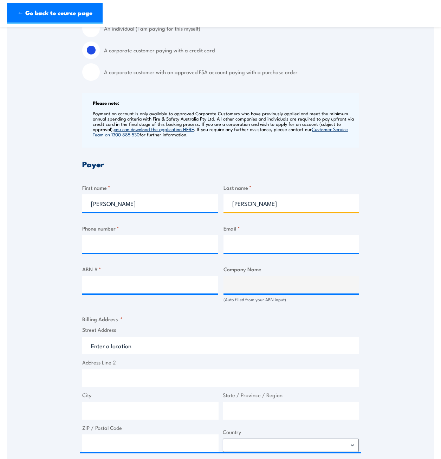
type input "[PERSON_NAME]"
type input "0480346932"
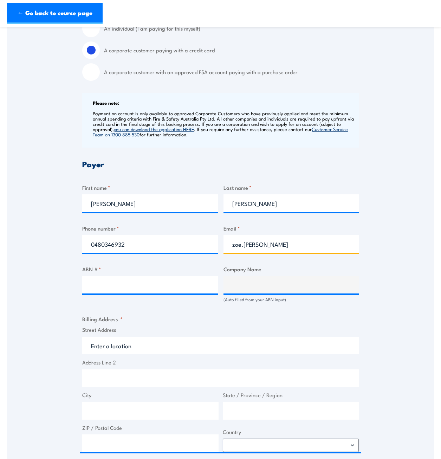
paste input "@[DOMAIN_NAME]"
type input "[EMAIL_ADDRESS][PERSON_NAME][DOMAIN_NAME]"
click at [182, 280] on input "ABN # *" at bounding box center [150, 285] width 136 height 18
paste input "97 0573 522 35"
type input "97 0573 522 35"
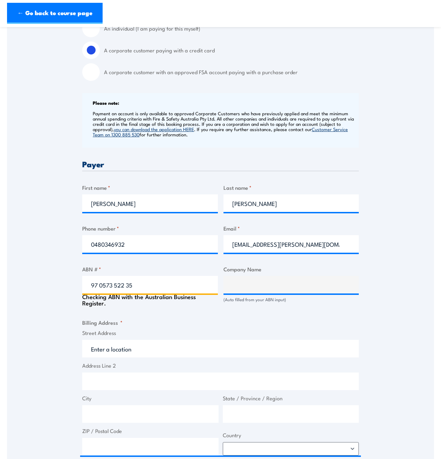
type input "C.I.P. CONSTRUCTIONS PTY LTD"
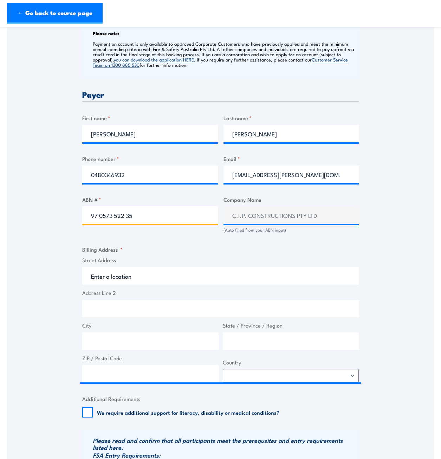
scroll to position [281, 0]
type input "97 0573 522 35"
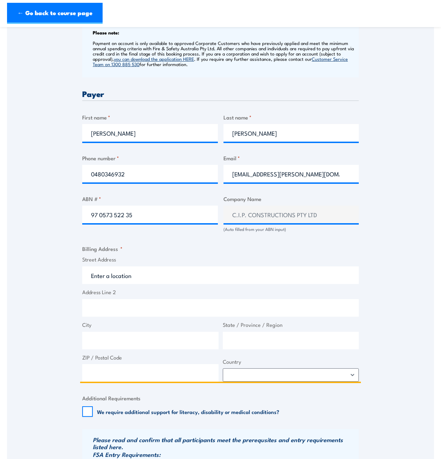
click at [115, 277] on input "Street Address" at bounding box center [220, 275] width 276 height 18
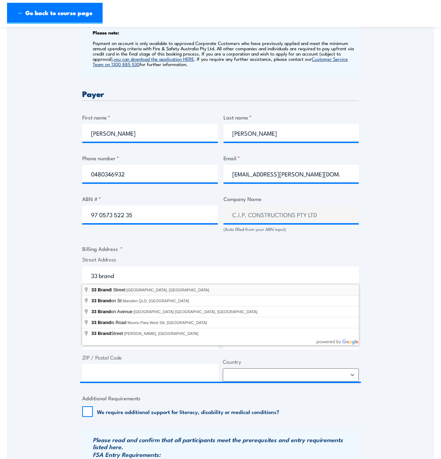
type input "[STREET_ADDRESS][PERSON_NAME]"
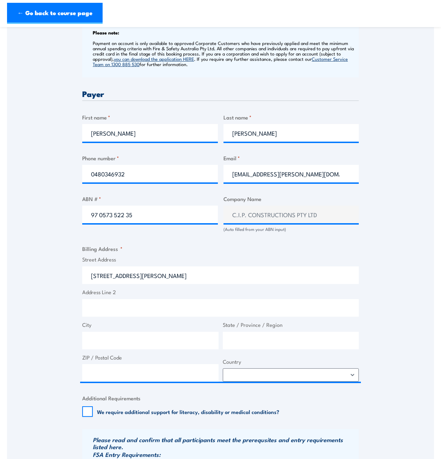
type input "[STREET_ADDRESS][PERSON_NAME]"
type input "[GEOGRAPHIC_DATA]"
type input "4113"
select select "[GEOGRAPHIC_DATA]"
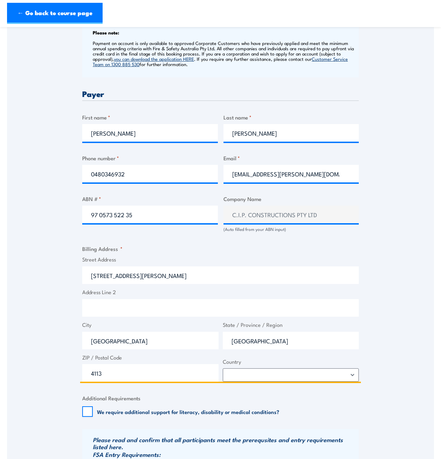
click at [128, 300] on input "Address Line 2" at bounding box center [220, 308] width 276 height 18
click at [119, 305] on input "Floor" at bounding box center [220, 308] width 276 height 18
type input "Floor 1"
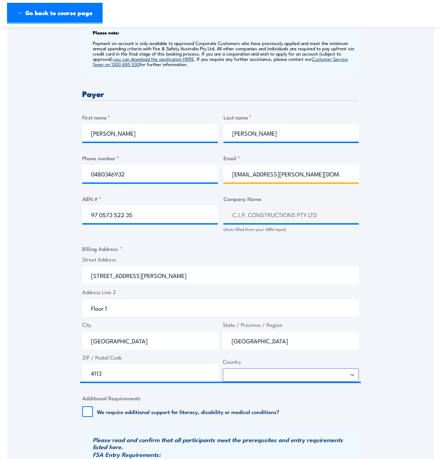
click at [273, 175] on input "[EMAIL_ADDRESS][PERSON_NAME][DOMAIN_NAME]" at bounding box center [291, 174] width 136 height 18
drag, startPoint x: 273, startPoint y: 175, endPoint x: 331, endPoint y: 175, distance: 58.3
click at [331, 175] on input "[EMAIL_ADDRESS][PERSON_NAME][DOMAIN_NAME]" at bounding box center [291, 174] width 136 height 18
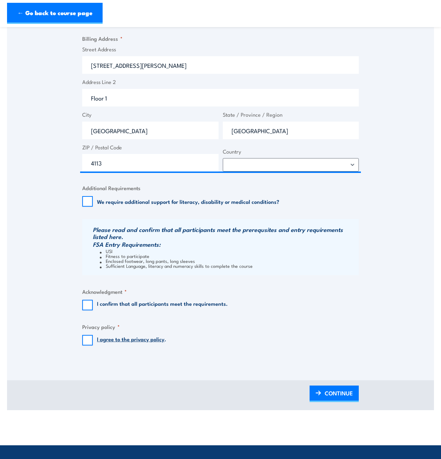
scroll to position [491, 0]
click at [88, 301] on input "I confirm that all participants meet the requirements." at bounding box center [87, 304] width 11 height 11
checkbox input "true"
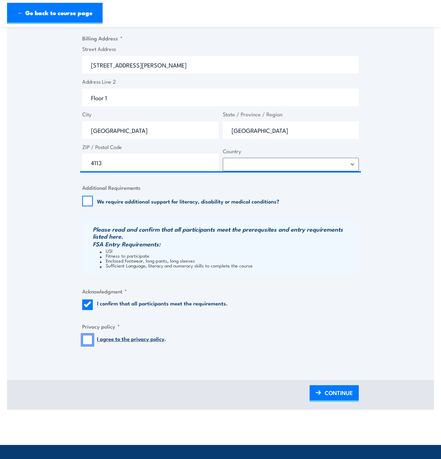
click at [88, 341] on input "I agree to the privacy policy ." at bounding box center [87, 339] width 11 height 11
checkbox input "true"
click at [321, 390] on img at bounding box center [318, 392] width 6 height 5
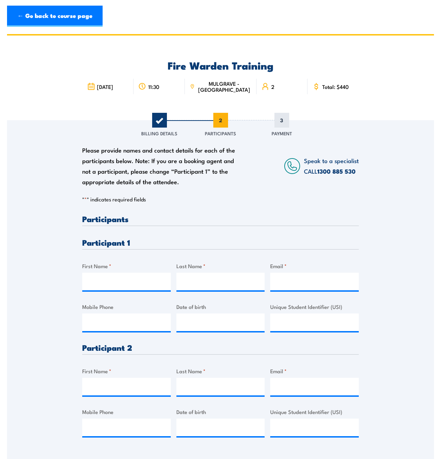
scroll to position [0, 0]
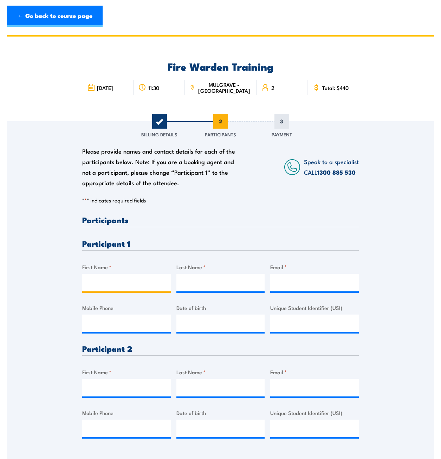
click at [131, 279] on input "First Name *" at bounding box center [126, 282] width 88 height 18
type input "[PERSON_NAME]"
type input "Mullavey"
paste input "@[DOMAIN_NAME]"
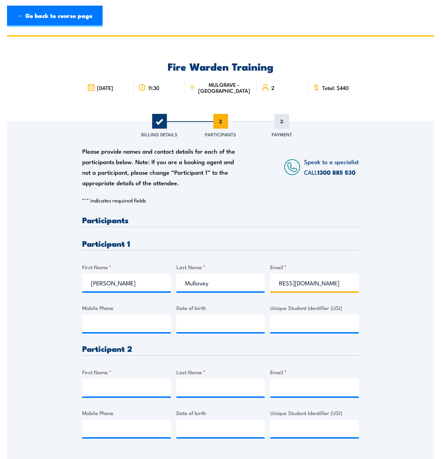
type input "[EMAIL_ADDRESS][DOMAIN_NAME]"
click at [142, 387] on input "First Name *" at bounding box center [126, 387] width 88 height 18
type input "Indigo"
type input "[PERSON_NAME]"
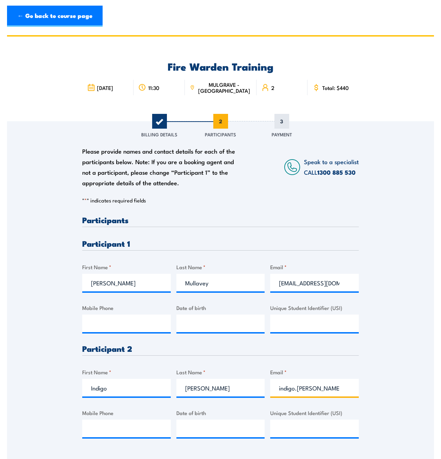
paste input "@[DOMAIN_NAME]"
type input "[EMAIL_ADDRESS][PERSON_NAME][DOMAIN_NAME]"
type input "__/__/____"
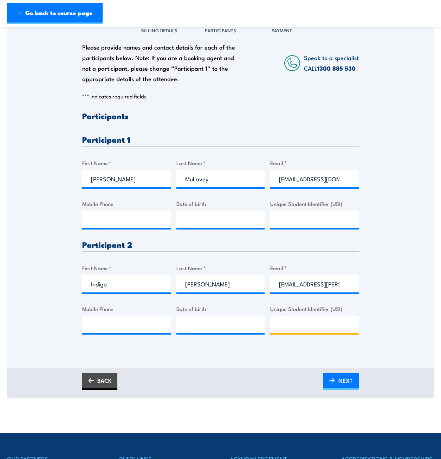
scroll to position [104, 0]
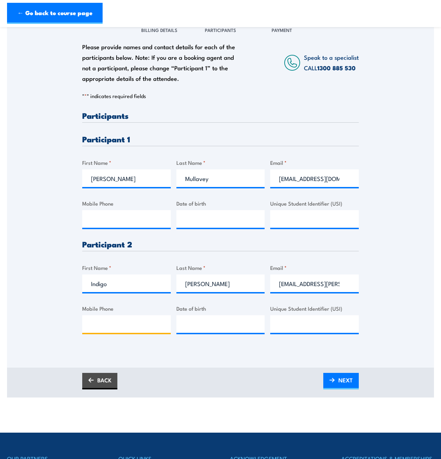
click at [134, 326] on input "Mobile Phone" at bounding box center [126, 324] width 88 height 18
paste input "+61 418 367 401"
type input "+61 418 367 401"
type input "__/__/____"
drag, startPoint x: 185, startPoint y: 325, endPoint x: 204, endPoint y: 321, distance: 19.7
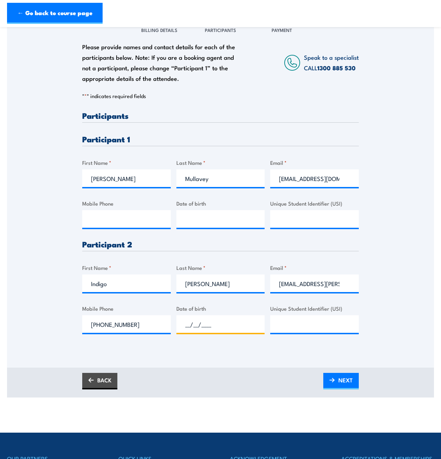
click at [185, 325] on input "__/__/____" at bounding box center [220, 324] width 88 height 18
click at [283, 319] on input "Unique Student Identifier (USI)" at bounding box center [314, 324] width 88 height 18
paste input "0418 367 401"
drag, startPoint x: 243, startPoint y: 354, endPoint x: 266, endPoint y: 346, distance: 24.3
click at [243, 354] on div "Please provide names and contact details for each of the participants below. No…" at bounding box center [220, 192] width 427 height 350
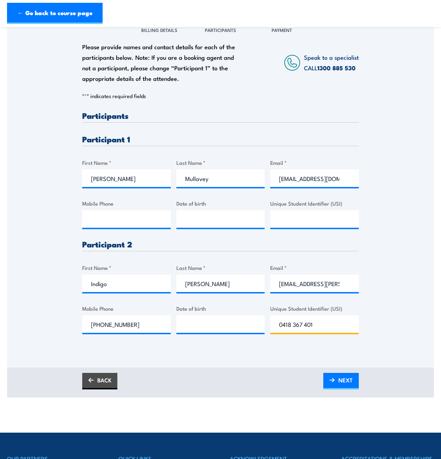
drag, startPoint x: 328, startPoint y: 323, endPoint x: 257, endPoint y: 321, distance: 70.6
click at [257, 321] on div "Please provide names and contact details for each of the participants below. No…" at bounding box center [220, 227] width 276 height 233
paste input "2TPPBUJMSQ"
type input "2TPPBUJMSQ"
click at [227, 324] on input "__/__/____" at bounding box center [220, 324] width 88 height 18
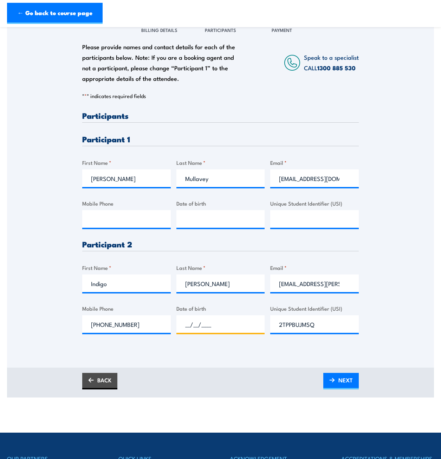
paste input "[DATE]"
type input "[DATE]"
click at [197, 214] on input "__/__/____" at bounding box center [220, 219] width 88 height 18
paste input "[DATE]"
type input "[DATE]"
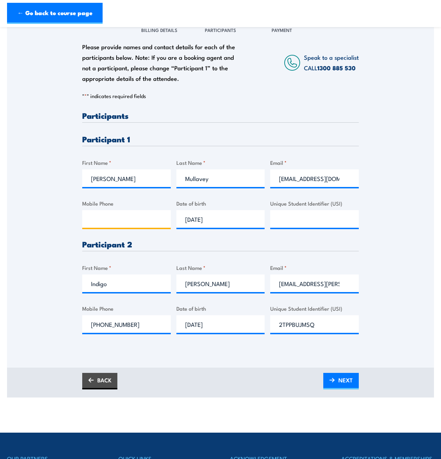
click at [134, 215] on input "Mobile Phone" at bounding box center [126, 219] width 88 height 18
paste input "0432 416 032"
type input "0432 416 032"
click at [311, 216] on input "Unique Student Identifier (USI)" at bounding box center [314, 219] width 88 height 18
paste input "YVBZ2EA9R7"
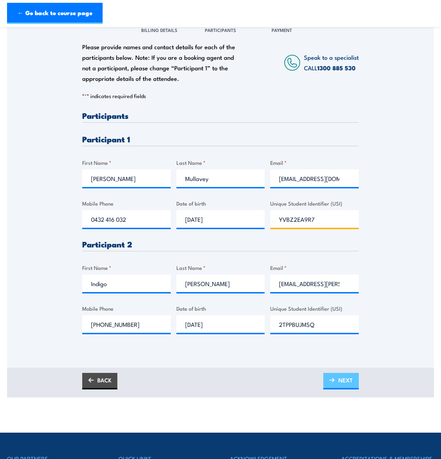
type input "YVBZ2EA9R7"
click at [336, 378] on link "NEXT" at bounding box center [340, 380] width 35 height 17
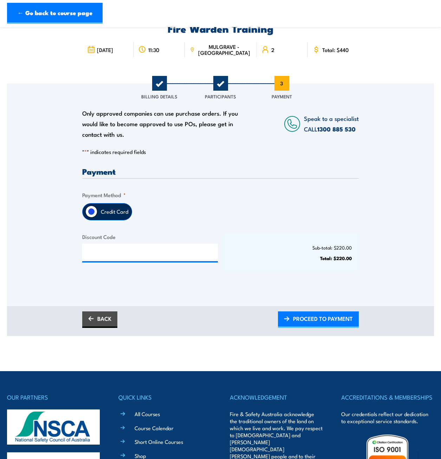
scroll to position [0, 0]
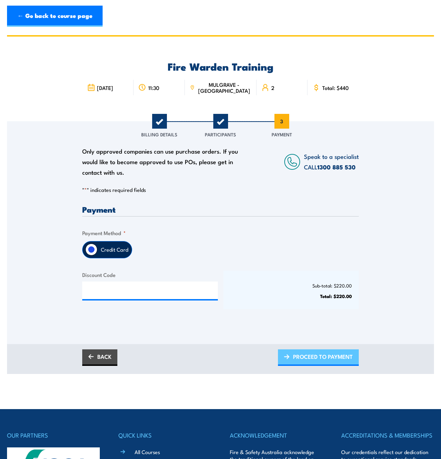
click at [305, 358] on span "PROCEED TO PAYMENT" at bounding box center [323, 356] width 60 height 19
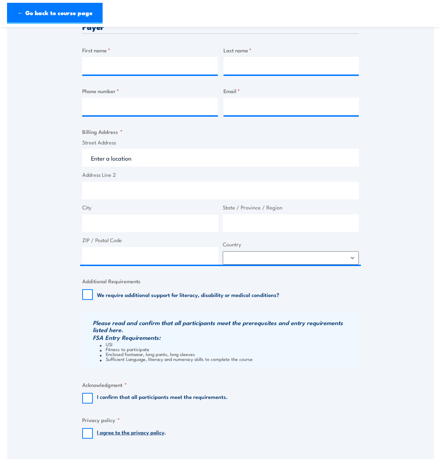
scroll to position [281, 0]
click at [111, 67] on input "First name *" at bounding box center [150, 66] width 136 height 18
type input "[PERSON_NAME]"
type input "0480346932"
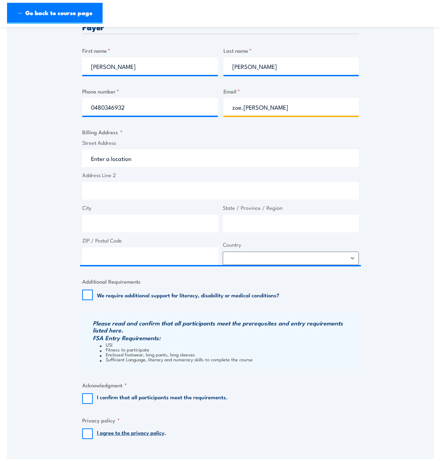
paste input "YVBZ2EA9R7"
type input "zoe.ackermanYVBZ2EA9R7"
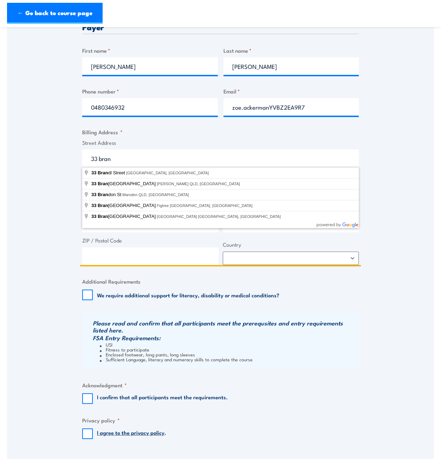
type input "[STREET_ADDRESS][PERSON_NAME]"
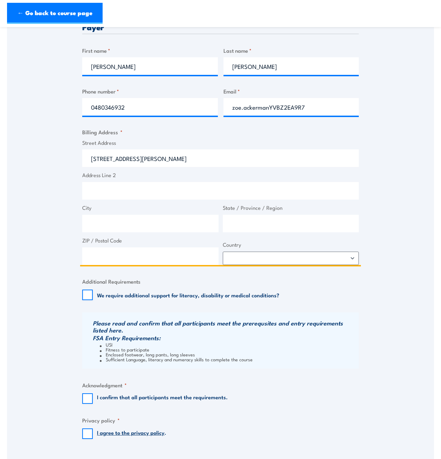
type input "[STREET_ADDRESS][PERSON_NAME]"
type input "[GEOGRAPHIC_DATA]"
type input "4113"
select select "[GEOGRAPHIC_DATA]"
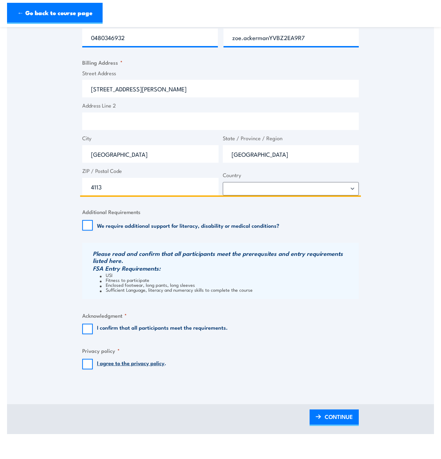
scroll to position [351, 0]
type input "[STREET_ADDRESS][PERSON_NAME]"
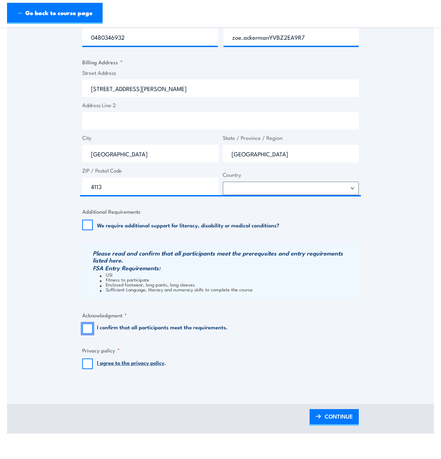
click at [89, 330] on input "I confirm that all participants meet the requirements." at bounding box center [87, 328] width 11 height 11
checkbox input "true"
click at [89, 367] on input "I agree to the privacy policy ." at bounding box center [87, 363] width 11 height 11
checkbox input "true"
drag, startPoint x: 334, startPoint y: 416, endPoint x: 310, endPoint y: 406, distance: 25.5
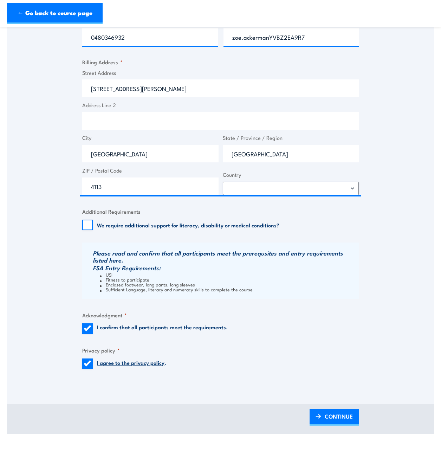
click at [334, 416] on span "CONTINUE" at bounding box center [338, 416] width 28 height 19
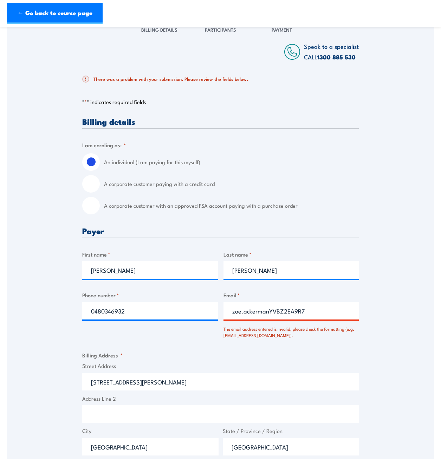
scroll to position [105, 0]
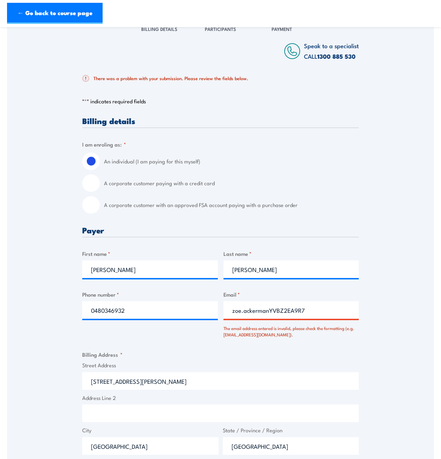
drag, startPoint x: 268, startPoint y: 309, endPoint x: 311, endPoint y: 309, distance: 42.8
click at [311, 309] on input "zoe.ackermanYVBZ2EA9R7" at bounding box center [291, 310] width 136 height 18
drag, startPoint x: 268, startPoint y: 309, endPoint x: 348, endPoint y: 310, distance: 80.1
click at [348, 310] on input "[EMAIL_ADDRESS][PERSON_NAME][DOMAIN_NAME]" at bounding box center [291, 310] width 136 height 18
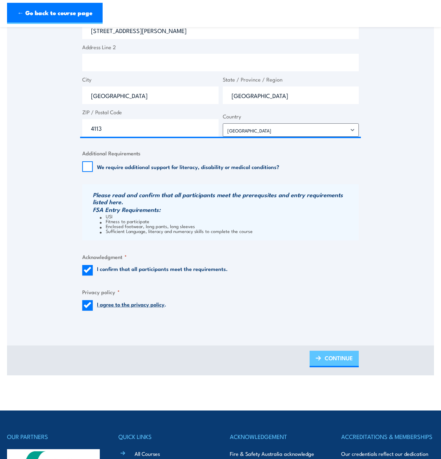
scroll to position [456, 0]
type input "[EMAIL_ADDRESS][PERSON_NAME][DOMAIN_NAME]"
click at [323, 360] on link "CONTINUE" at bounding box center [333, 358] width 49 height 17
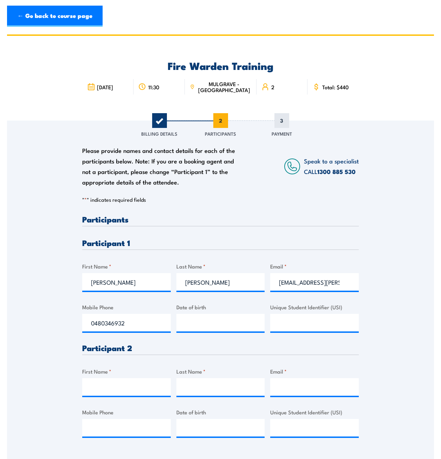
scroll to position [0, 0]
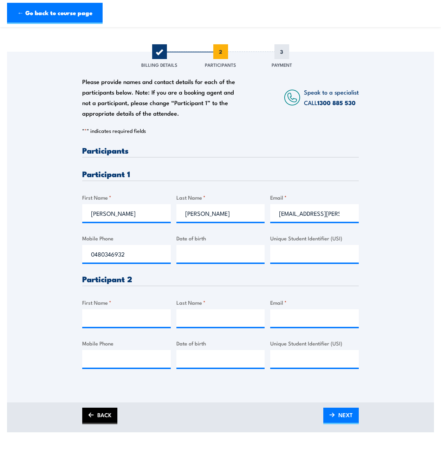
click at [103, 418] on link "BACK" at bounding box center [99, 415] width 35 height 17
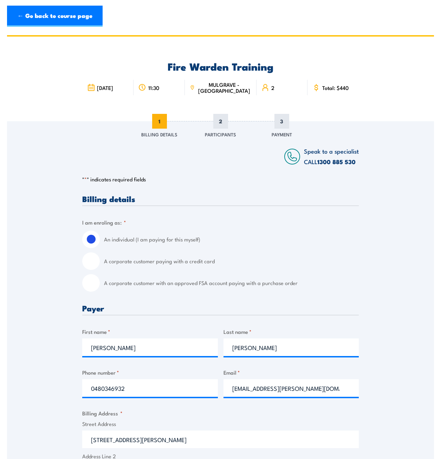
click at [92, 263] on input "A corporate customer paying with a credit card" at bounding box center [91, 261] width 18 height 18
radio input "true"
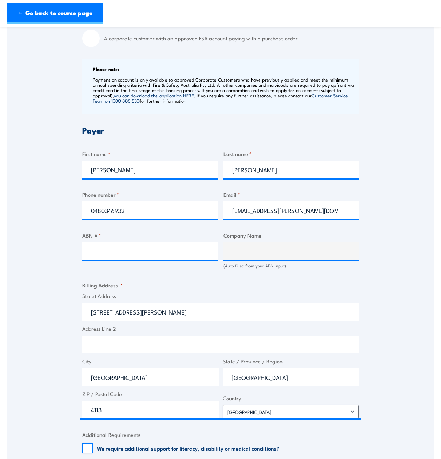
scroll to position [245, 0]
click at [117, 246] on input "ABN # *" at bounding box center [150, 251] width 136 height 18
paste input "97 0573 522 35"
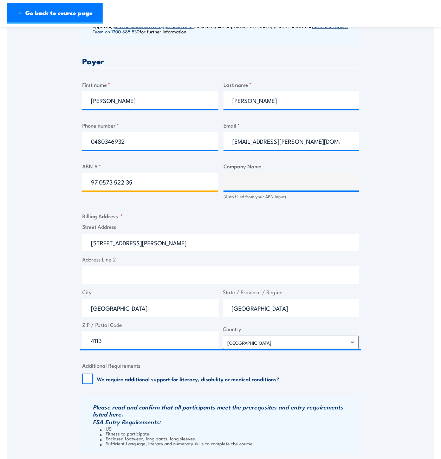
type input "97 0573 522 35"
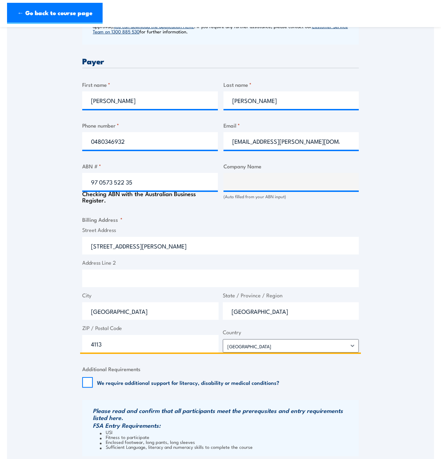
click at [139, 276] on input "Address Line 2" at bounding box center [220, 278] width 276 height 18
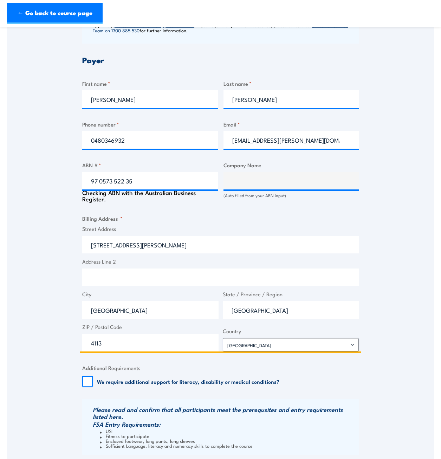
scroll to position [315, 0]
type input "C.I.P. CONSTRUCTIONS PTY LTD"
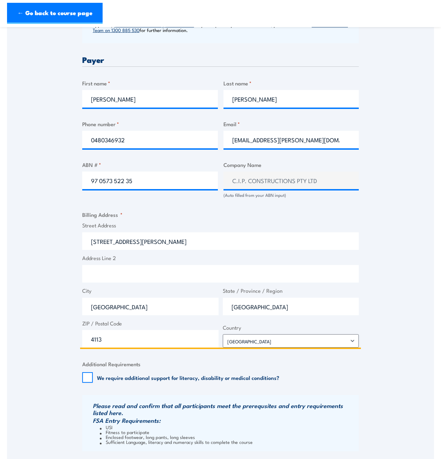
click at [124, 269] on input "Address Line 2" at bounding box center [220, 274] width 276 height 18
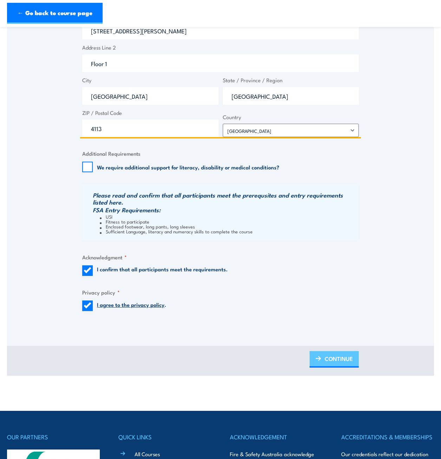
scroll to position [526, 0]
type input "Floor 1"
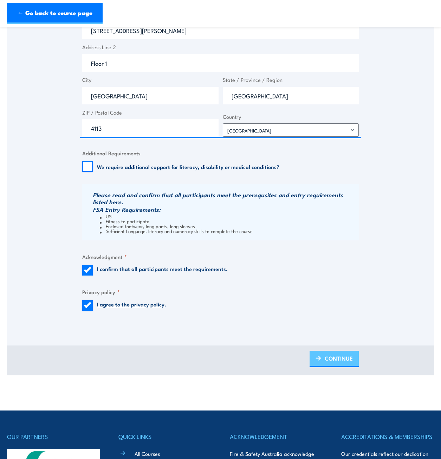
click at [335, 358] on span "CONTINUE" at bounding box center [338, 358] width 28 height 19
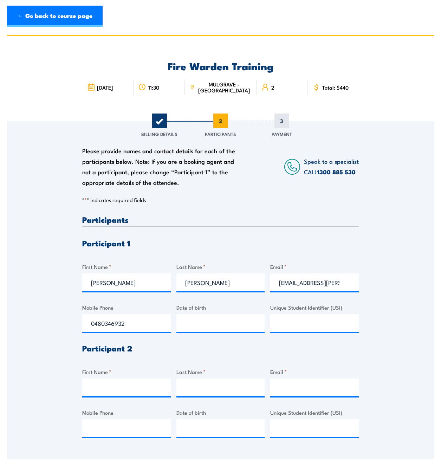
scroll to position [0, 0]
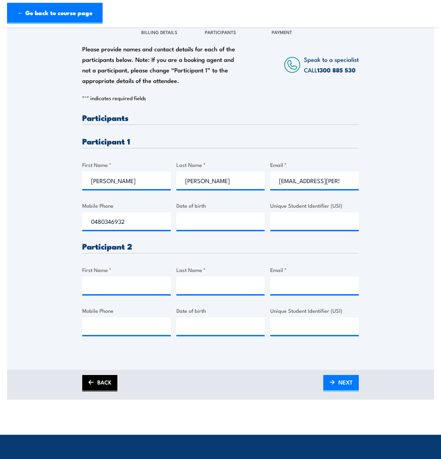
click at [107, 379] on link "BACK" at bounding box center [99, 383] width 35 height 17
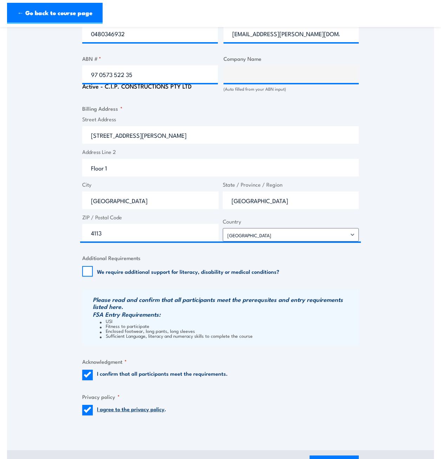
scroll to position [421, 0]
click at [149, 73] on input "97 0573 522 35" at bounding box center [150, 74] width 136 height 18
click at [99, 74] on input "97 0573 522 35" at bounding box center [150, 74] width 136 height 18
click at [113, 73] on input "970573 522 35" at bounding box center [150, 74] width 136 height 18
click at [122, 72] on input "970573522 35" at bounding box center [150, 74] width 136 height 18
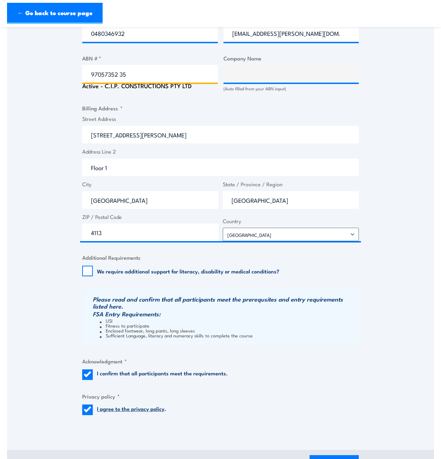
click at [146, 70] on input "97057352 35" at bounding box center [150, 74] width 136 height 18
click at [174, 137] on input "33 Brandl St" at bounding box center [220, 135] width 276 height 18
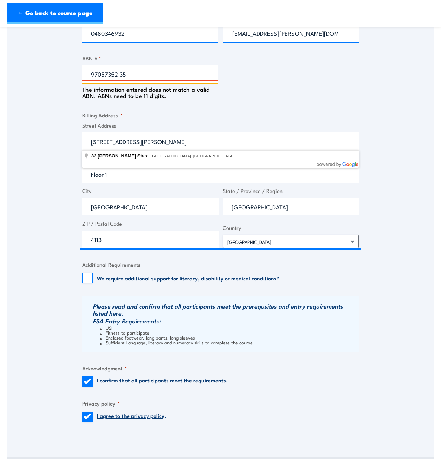
click at [139, 67] on input "97057352 35" at bounding box center [150, 74] width 136 height 18
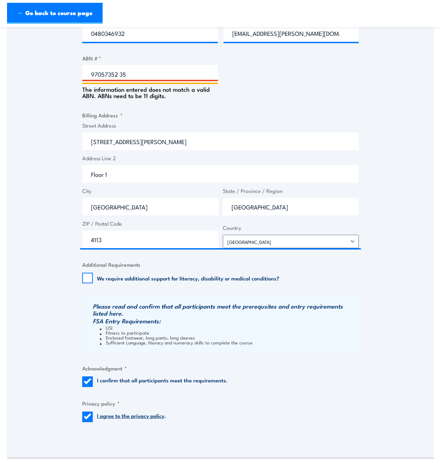
drag, startPoint x: 133, startPoint y: 74, endPoint x: 70, endPoint y: 74, distance: 63.9
click at [70, 74] on div "Speak to a specialist CALL 1300 885 530 CALL 1300 885 530 " * " indicates requi…" at bounding box center [220, 68] width 427 height 737
paste input "0573 52"
type input "97 0573 522 35"
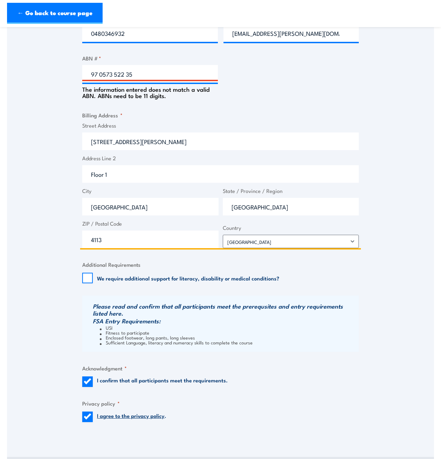
click at [147, 136] on input "33 Brandl St" at bounding box center [220, 141] width 276 height 18
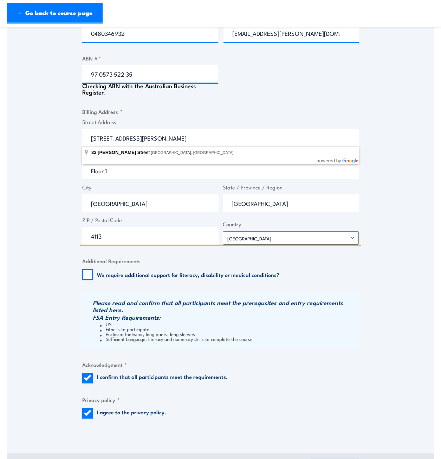
type input "C.I.P. CONSTRUCTIONS PTY LTD"
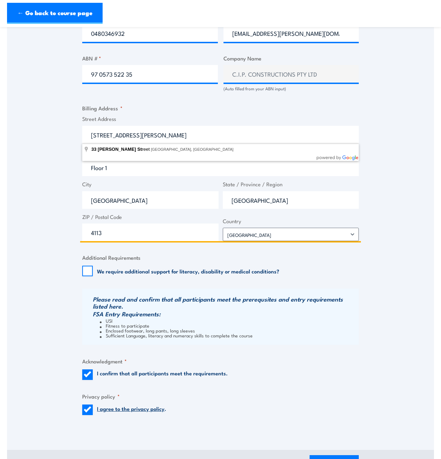
click at [166, 191] on input "Eight Mile Plains" at bounding box center [150, 200] width 136 height 18
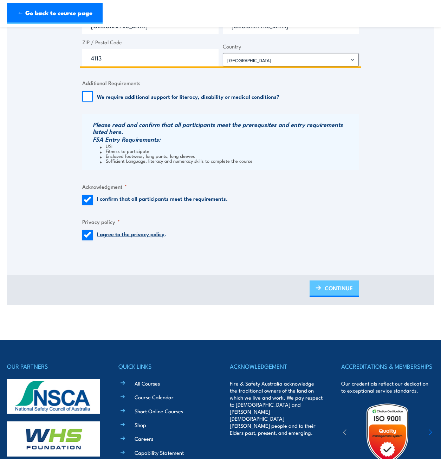
scroll to position [596, 0]
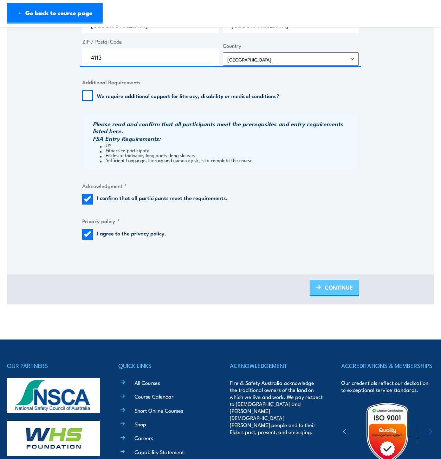
drag, startPoint x: 322, startPoint y: 290, endPoint x: 317, endPoint y: 290, distance: 5.7
click at [322, 290] on link "CONTINUE" at bounding box center [333, 287] width 49 height 17
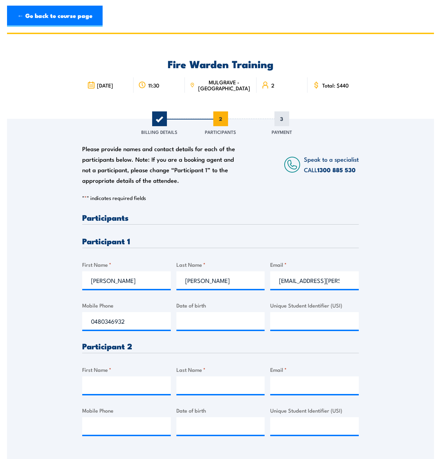
scroll to position [0, 0]
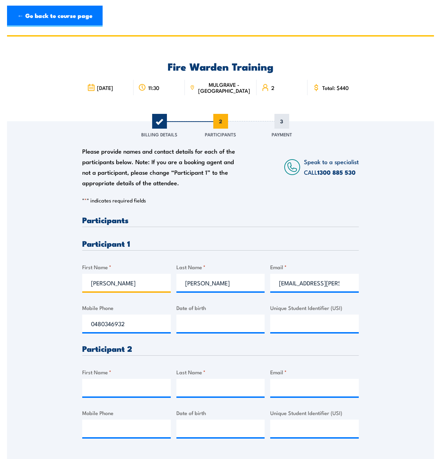
click at [108, 285] on input "Zoe" at bounding box center [126, 282] width 88 height 18
click at [66, 282] on div "Please provide names and contact details for each of the participants below. No…" at bounding box center [220, 286] width 427 height 331
type input "Trent"
type input "Mullavey"
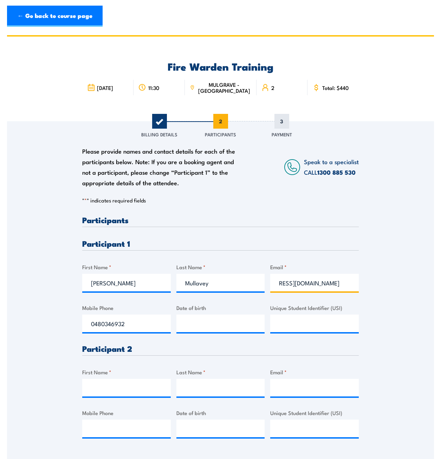
type input "trent.mullavey@cipconstruct.com.au"
click at [293, 392] on input "Email *" at bounding box center [314, 387] width 88 height 18
paste input "@[DOMAIN_NAME]"
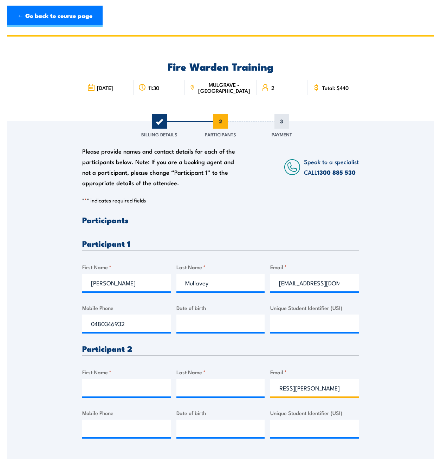
type input "[EMAIL_ADDRESS][PERSON_NAME][DOMAIN_NAME]"
drag, startPoint x: 127, startPoint y: 432, endPoint x: 97, endPoint y: 420, distance: 32.5
click at [127, 432] on input "Mobile Phone" at bounding box center [126, 428] width 88 height 18
paste input "0418 367 401"
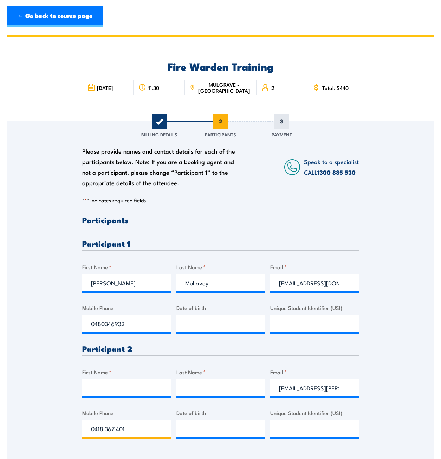
type input "0418 367 401"
drag, startPoint x: 114, startPoint y: 324, endPoint x: 138, endPoint y: 325, distance: 23.6
click at [114, 324] on input "0480346932" at bounding box center [126, 323] width 88 height 18
drag, startPoint x: 85, startPoint y: 322, endPoint x: 62, endPoint y: 322, distance: 22.8
click at [62, 322] on div "Please provide names and contact details for each of the participants below. No…" at bounding box center [220, 286] width 427 height 331
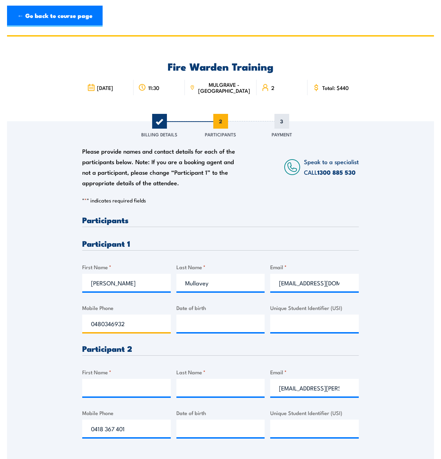
paste input "32 416 0"
type input "0432 416 032"
click at [289, 425] on input "Unique Student Identifier (USI)" at bounding box center [314, 428] width 88 height 18
paste input "2TPPBUJMSQ"
type input "2TPPBUJMSQ"
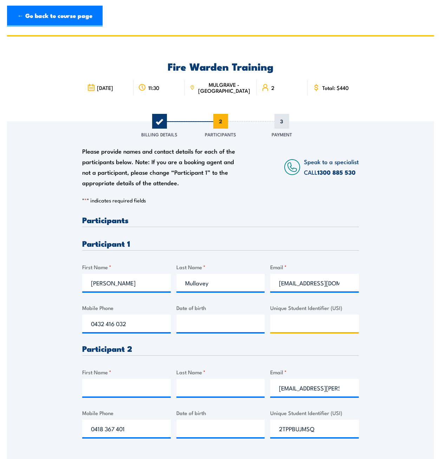
drag, startPoint x: 321, startPoint y: 328, endPoint x: 315, endPoint y: 328, distance: 6.0
click at [321, 328] on input "Unique Student Identifier (USI)" at bounding box center [314, 323] width 88 height 18
paste input "YVBZ2EA9R7"
type input "YVBZ2EA9R7"
click at [230, 432] on input "__/__/____" at bounding box center [220, 428] width 88 height 18
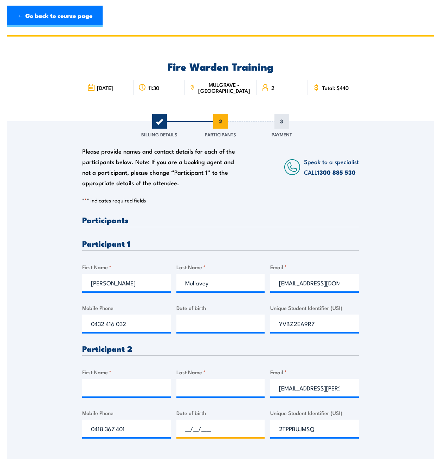
paste input "[DATE]"
type input "[DATE]"
click at [234, 326] on input "Date of birth" at bounding box center [220, 323] width 88 height 18
paste input "[DATE]"
type input "[DATE]"
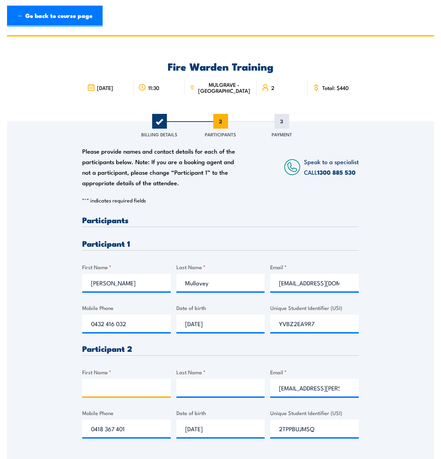
click at [130, 386] on input "First Name *" at bounding box center [126, 387] width 88 height 18
type input "Indigo"
type input "e"
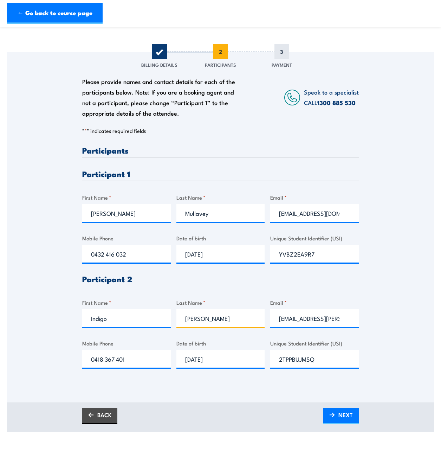
scroll to position [70, 0]
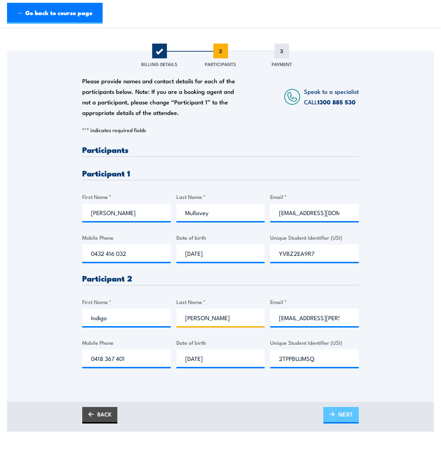
type input "[PERSON_NAME]"
click at [338, 412] on span "NEXT" at bounding box center [345, 413] width 14 height 19
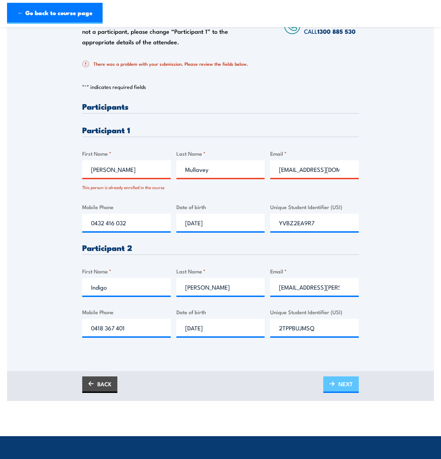
scroll to position [140, 0]
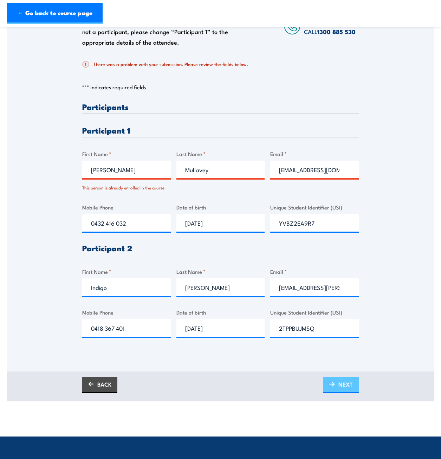
click at [351, 388] on span "NEXT" at bounding box center [345, 384] width 14 height 19
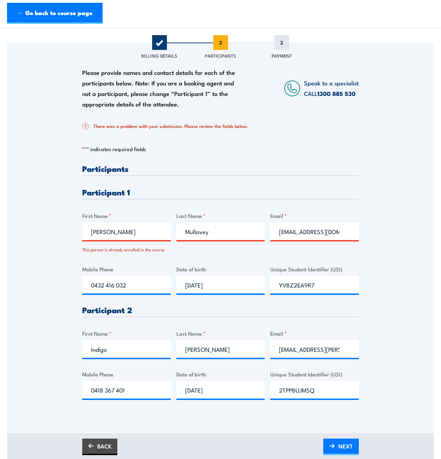
scroll to position [0, 0]
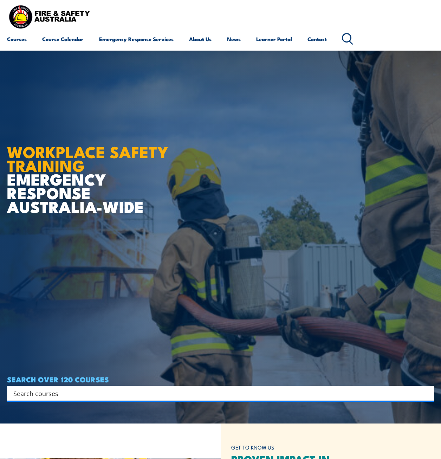
scroll to position [35, 0]
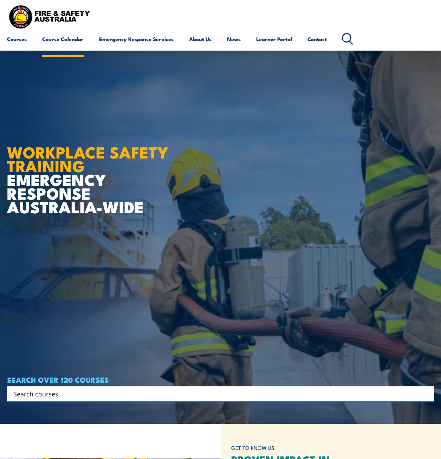
click at [66, 41] on link "Course Calendar" at bounding box center [62, 39] width 41 height 17
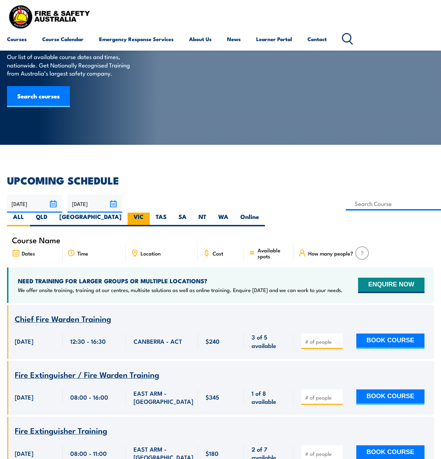
scroll to position [35, 0]
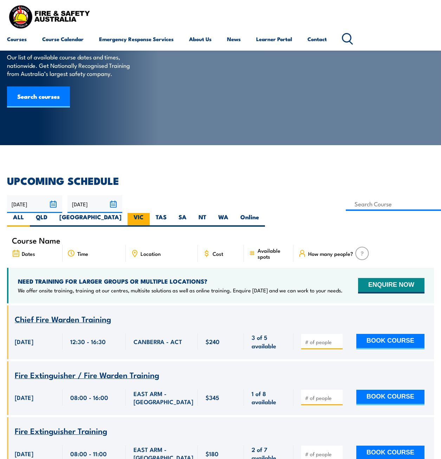
click at [150, 213] on label "VIC" at bounding box center [138, 220] width 22 height 14
click at [148, 213] on input "VIC" at bounding box center [146, 215] width 5 height 5
radio input "true"
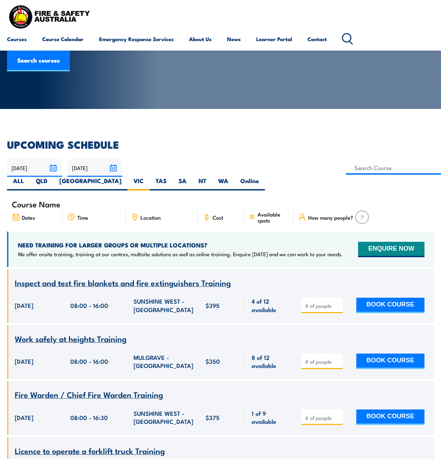
scroll to position [71, 0]
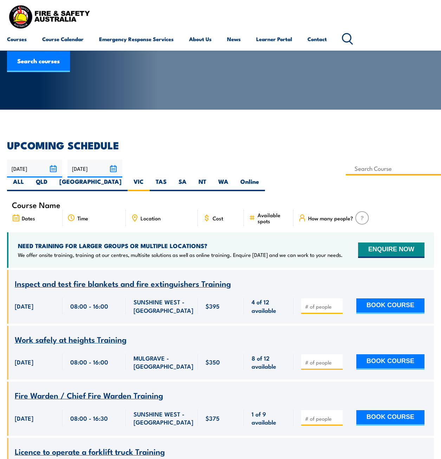
click at [345, 168] on input at bounding box center [392, 168] width 95 height 14
type input "Fire Warden Training"
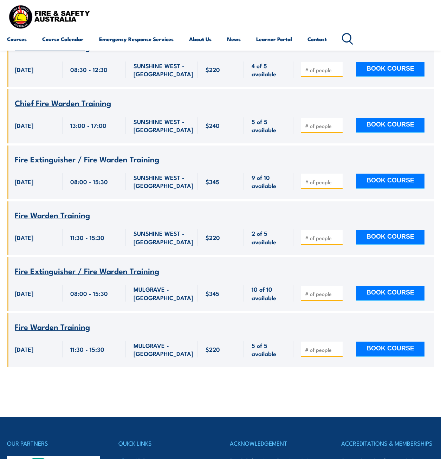
scroll to position [1369, 0]
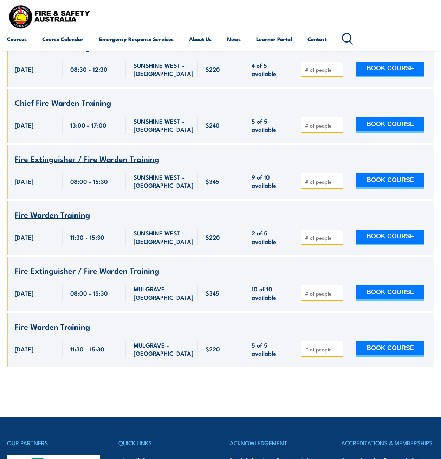
click at [315, 345] on input "number" at bounding box center [322, 348] width 35 height 7
click at [336, 345] on input "1" at bounding box center [322, 348] width 35 height 7
type input "2"
click at [336, 345] on input "2" at bounding box center [322, 348] width 35 height 7
click at [384, 341] on button "BOOK COURSE" at bounding box center [390, 348] width 68 height 15
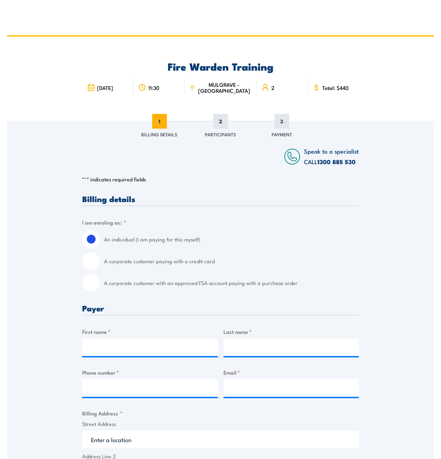
click at [90, 264] on input "A corporate customer paying with a credit card" at bounding box center [91, 261] width 18 height 18
radio input "true"
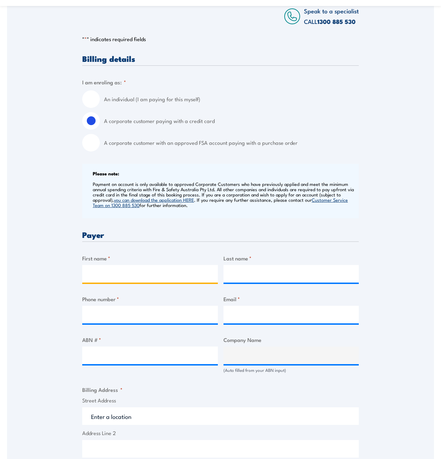
scroll to position [140, 0]
click at [117, 272] on input "First name *" at bounding box center [150, 273] width 136 height 18
type input "z"
type input "[PERSON_NAME]"
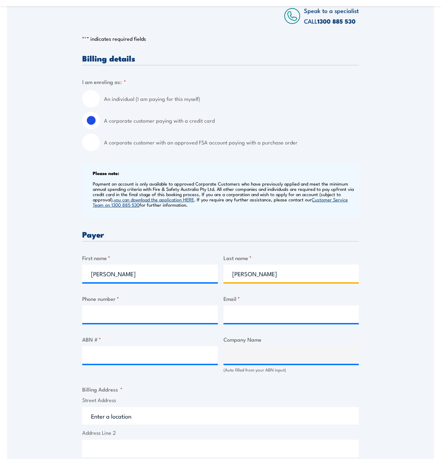
type input "[PERSON_NAME]"
type input "0480346932"
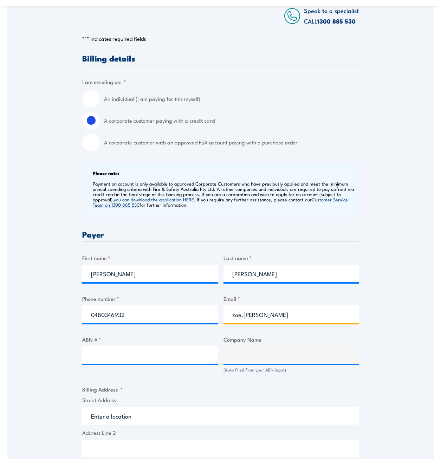
paste input "[URL][DOMAIN_NAME]"
click at [270, 315] on input "[EMAIL_ADDRESS][PERSON_NAME][DOMAIN_NAME]" at bounding box center [291, 314] width 136 height 18
type input "[EMAIL_ADDRESS][PERSON_NAME][DOMAIN_NAME]"
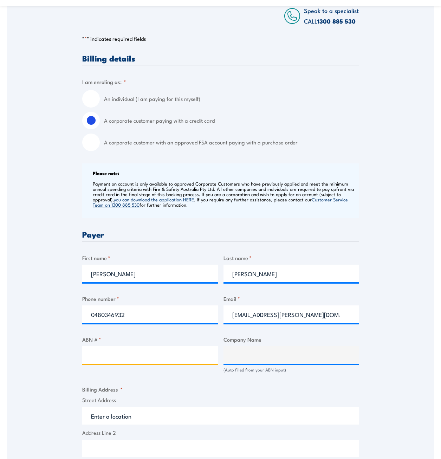
click at [155, 356] on input "ABN # *" at bounding box center [150, 355] width 136 height 18
paste input "97 0573 522 35"
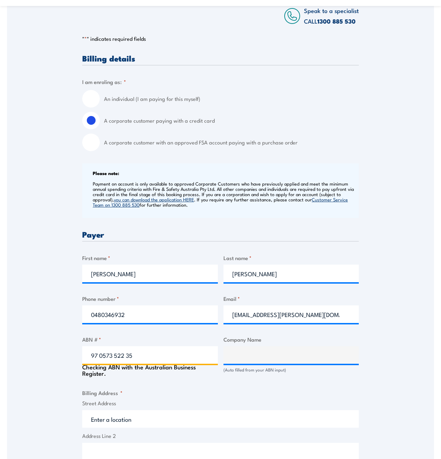
type input "97 0573 522 35"
type input "C.I.P. CONSTRUCTIONS PTY LTD"
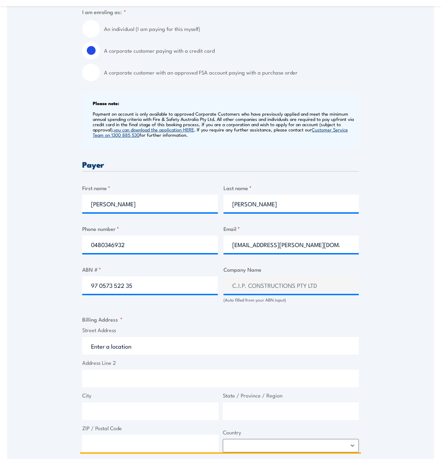
click at [127, 342] on input "Street Address" at bounding box center [220, 346] width 276 height 18
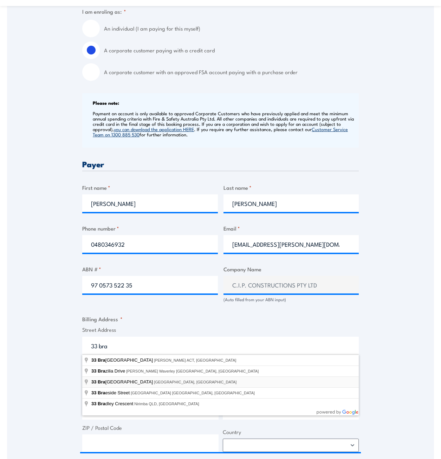
type input "[STREET_ADDRESS][PERSON_NAME]"
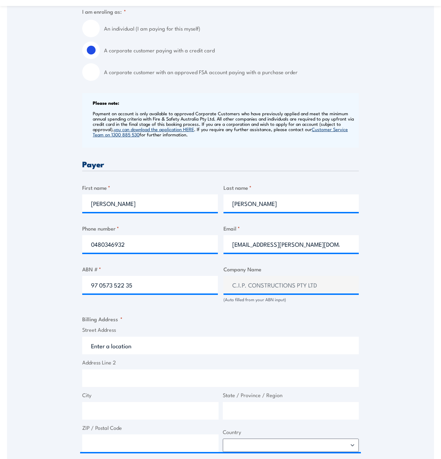
type input "[STREET_ADDRESS][PERSON_NAME]"
type input "[GEOGRAPHIC_DATA]"
type input "4113"
select select "[GEOGRAPHIC_DATA]"
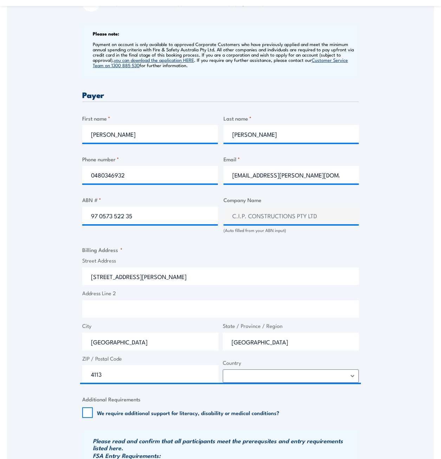
scroll to position [281, 0]
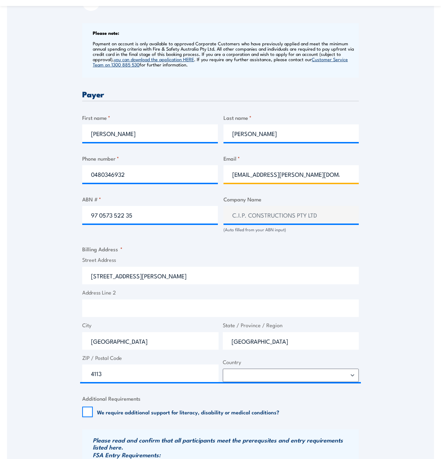
drag, startPoint x: 269, startPoint y: 173, endPoint x: 330, endPoint y: 176, distance: 60.8
click at [330, 176] on input "[EMAIL_ADDRESS][PERSON_NAME][DOMAIN_NAME]" at bounding box center [291, 174] width 136 height 18
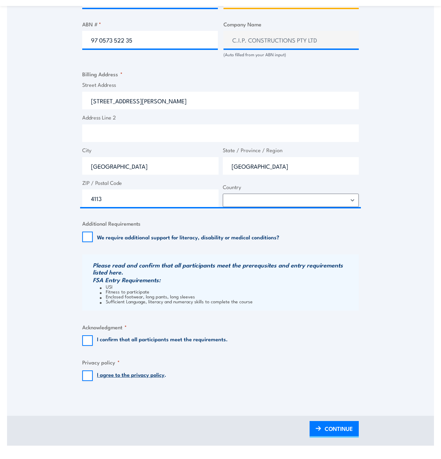
scroll to position [456, 0]
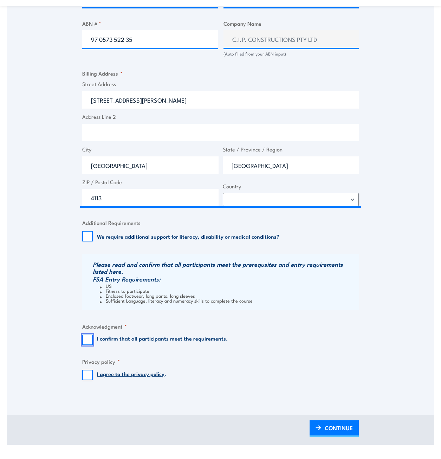
click at [90, 344] on input "I confirm that all participants meet the requirements." at bounding box center [87, 339] width 11 height 11
checkbox input "true"
click at [89, 372] on input "I agree to the privacy policy ." at bounding box center [87, 374] width 11 height 11
checkbox input "true"
click at [331, 425] on span "CONTINUE" at bounding box center [338, 427] width 28 height 19
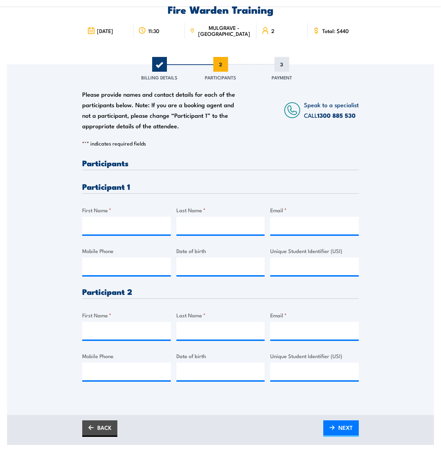
scroll to position [0, 0]
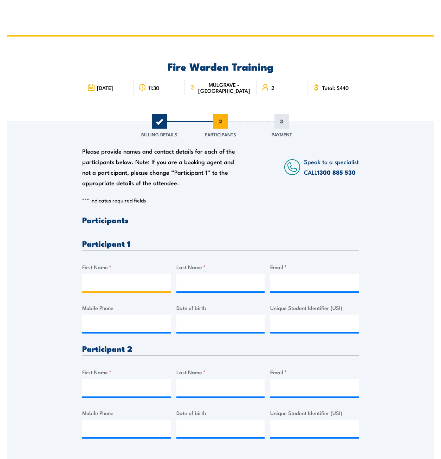
click at [102, 278] on input "First Name *" at bounding box center [126, 282] width 88 height 18
type input "[PERSON_NAME]"
type input "Mullavey"
paste input "@[DOMAIN_NAME]"
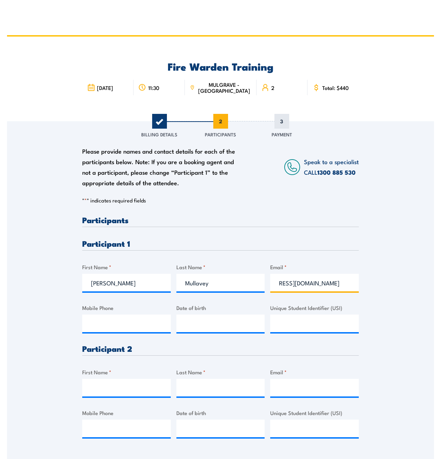
type input "[EMAIL_ADDRESS][DOMAIN_NAME]"
click at [138, 391] on input "First Name *" at bounding box center [126, 387] width 88 height 18
type input "Indigo"
type input "[PERSON_NAME]"
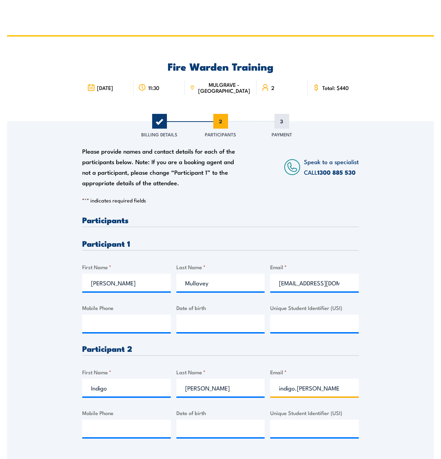
paste input "@[DOMAIN_NAME]"
type input "[EMAIL_ADDRESS][PERSON_NAME][DOMAIN_NAME]"
drag, startPoint x: 140, startPoint y: 427, endPoint x: 137, endPoint y: 425, distance: 3.8
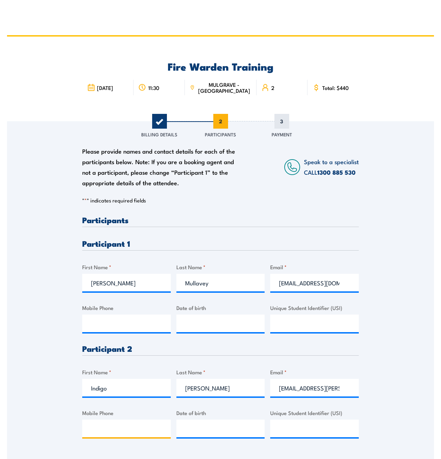
click at [140, 427] on input "Mobile Phone" at bounding box center [126, 428] width 88 height 18
paste input "0418 367 401"
type input "0418 367 401"
click at [112, 328] on input "Mobile Phone" at bounding box center [126, 323] width 88 height 18
paste input "0432 416 032"
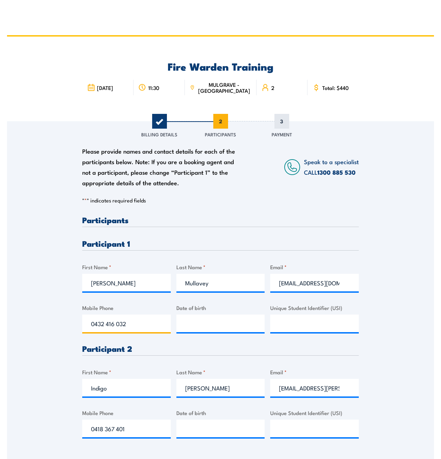
type input "0432 416 032"
drag, startPoint x: 296, startPoint y: 323, endPoint x: 288, endPoint y: 325, distance: 8.9
click at [295, 323] on input "Unique Student Identifier (USI)" at bounding box center [314, 323] width 88 height 18
paste input "YVBZ2EA9R7"
type input "YVBZ2EA9R7"
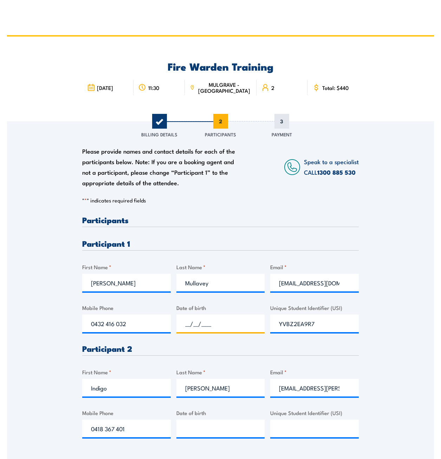
click at [223, 325] on input "__/__/____" at bounding box center [220, 323] width 88 height 18
paste input "[DATE]"
type input "[DATE]"
click at [216, 423] on input "__/__/____" at bounding box center [220, 428] width 88 height 18
paste input "[DATE]"
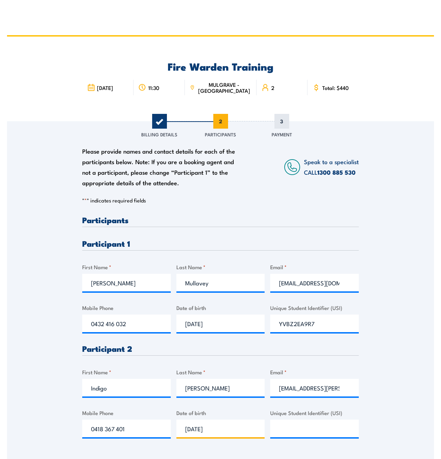
type input "[DATE]"
drag, startPoint x: 317, startPoint y: 436, endPoint x: 306, endPoint y: 431, distance: 11.6
click at [315, 435] on input "Unique Student Identifier (USI)" at bounding box center [314, 428] width 88 height 18
paste input "2TPPBUJMSQ"
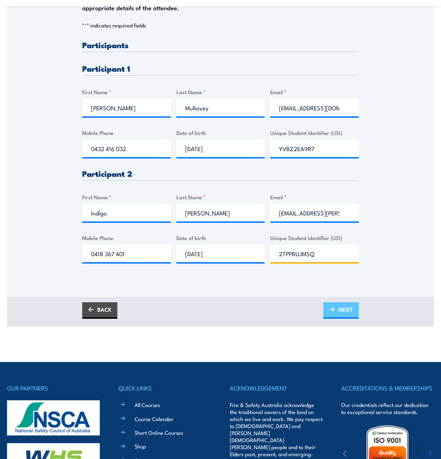
scroll to position [176, 0]
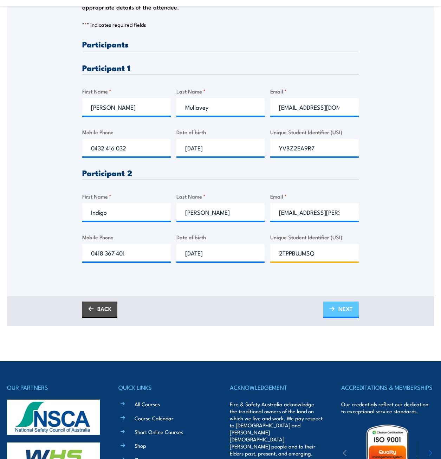
type input "2TPPBUJMSQ"
click at [344, 306] on span "NEXT" at bounding box center [345, 308] width 14 height 19
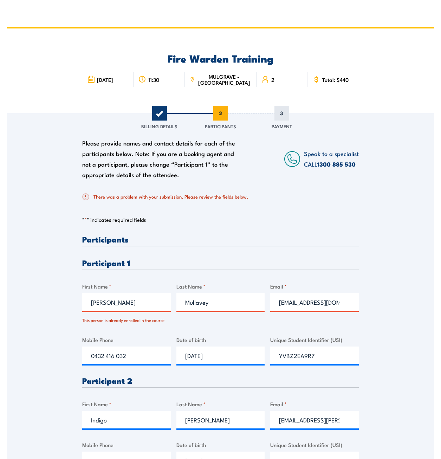
scroll to position [0, 0]
